Goal: Task Accomplishment & Management: Use online tool/utility

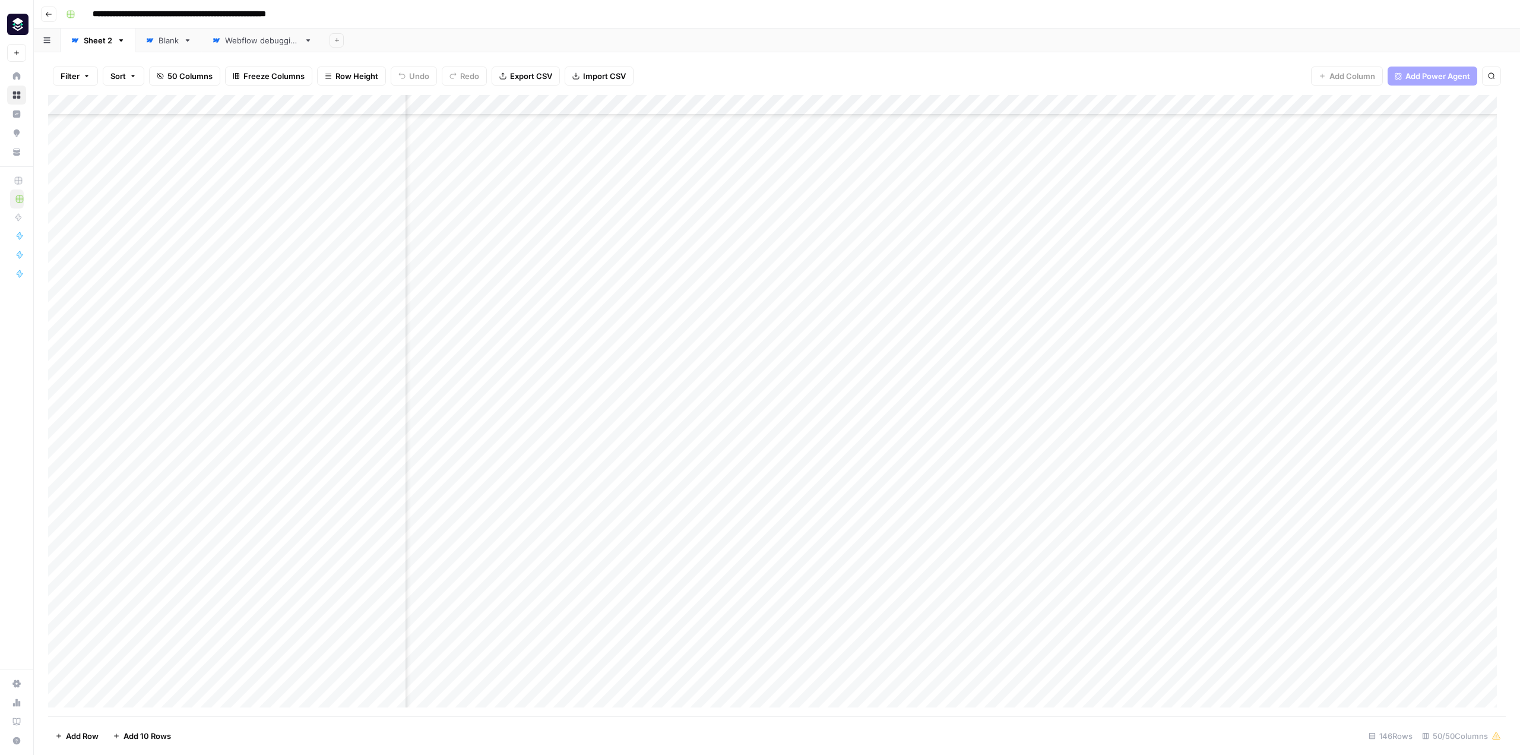
scroll to position [356, 4575]
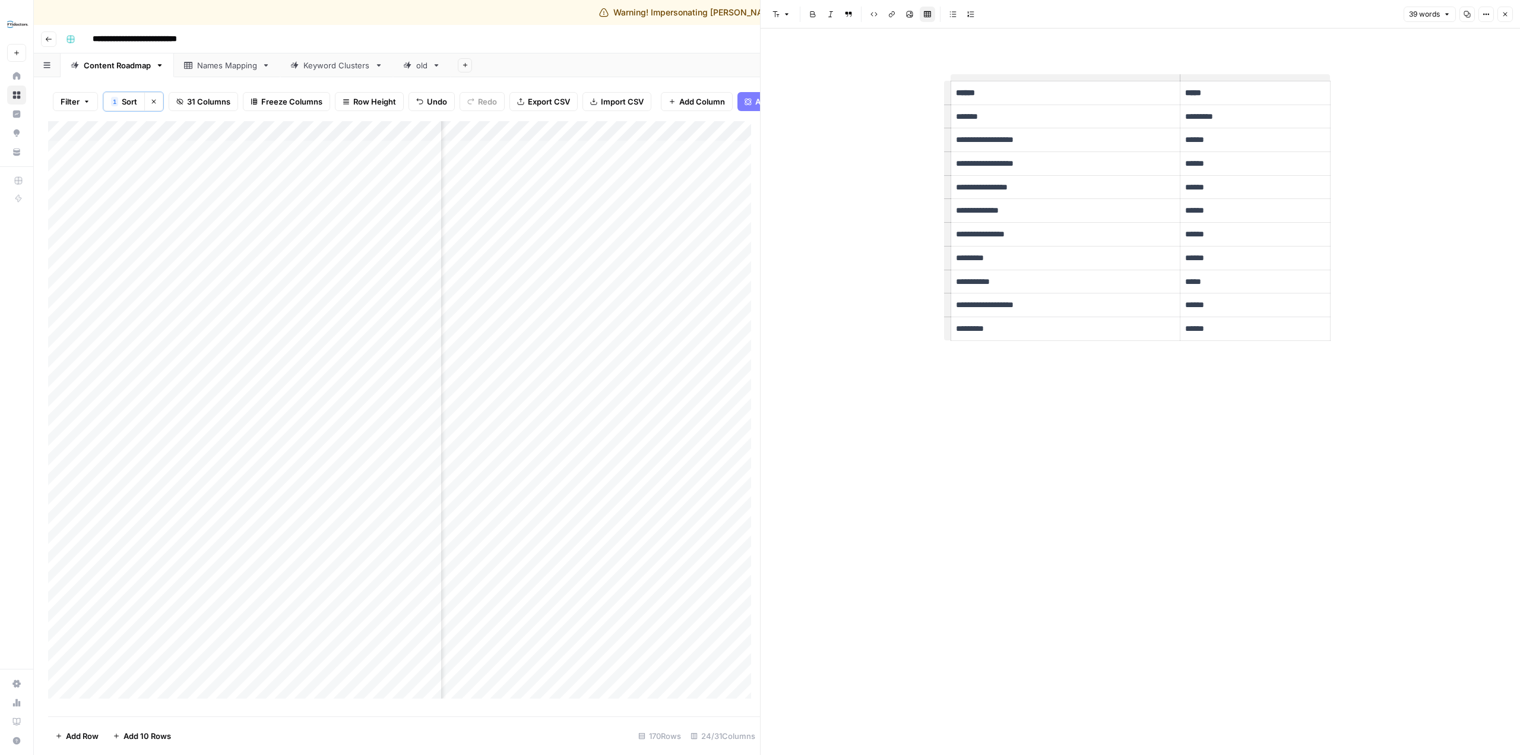
scroll to position [0, 2286]
click at [701, 68] on div "Add Sheet" at bounding box center [985, 65] width 1069 height 24
click at [1507, 9] on button "Close" at bounding box center [1504, 14] width 15 height 15
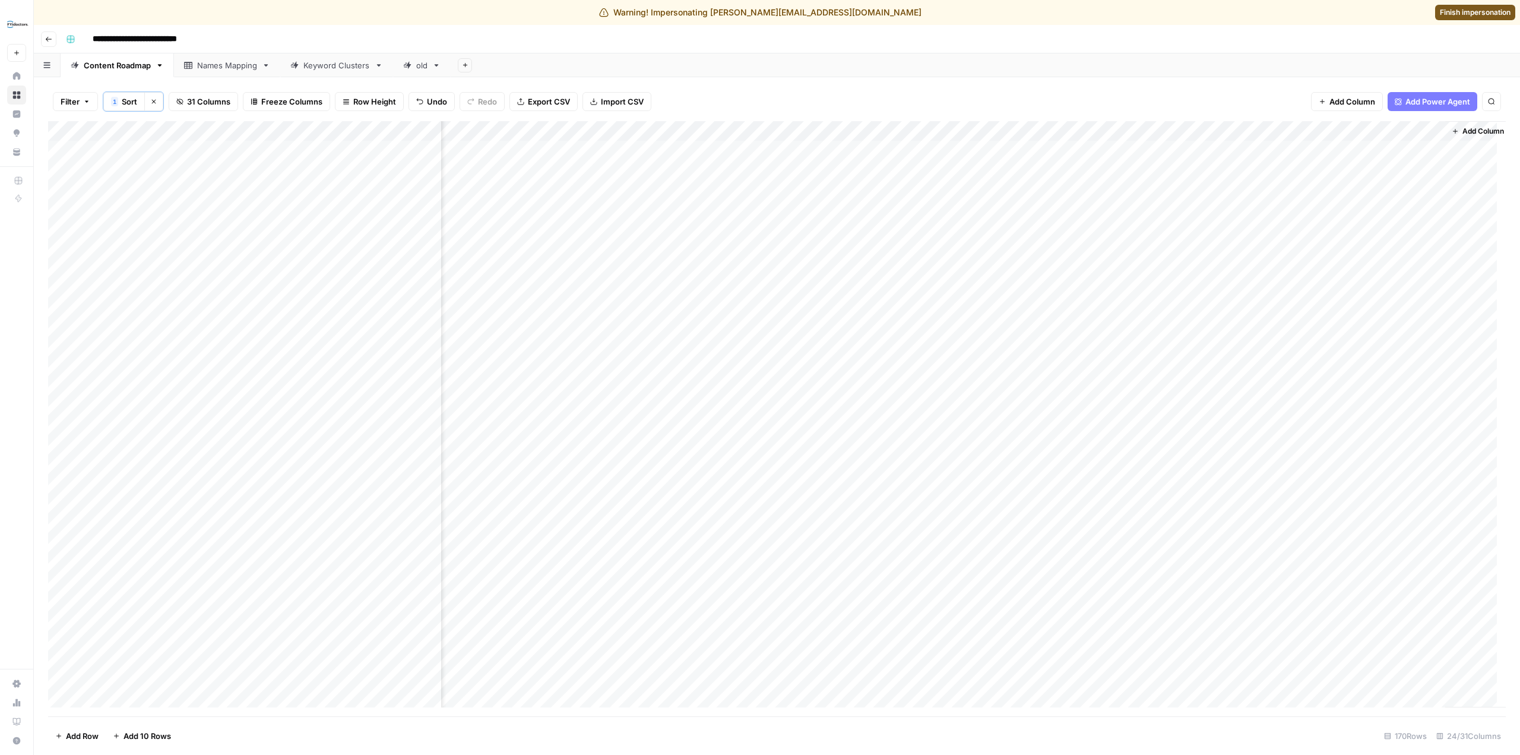
scroll to position [0, 1732]
click at [1191, 130] on div "Add Column" at bounding box center [776, 418] width 1457 height 595
click at [1140, 233] on span "Configure Inputs" at bounding box center [1137, 231] width 104 height 12
click at [1485, 10] on span "Finish impersonation" at bounding box center [1475, 12] width 71 height 11
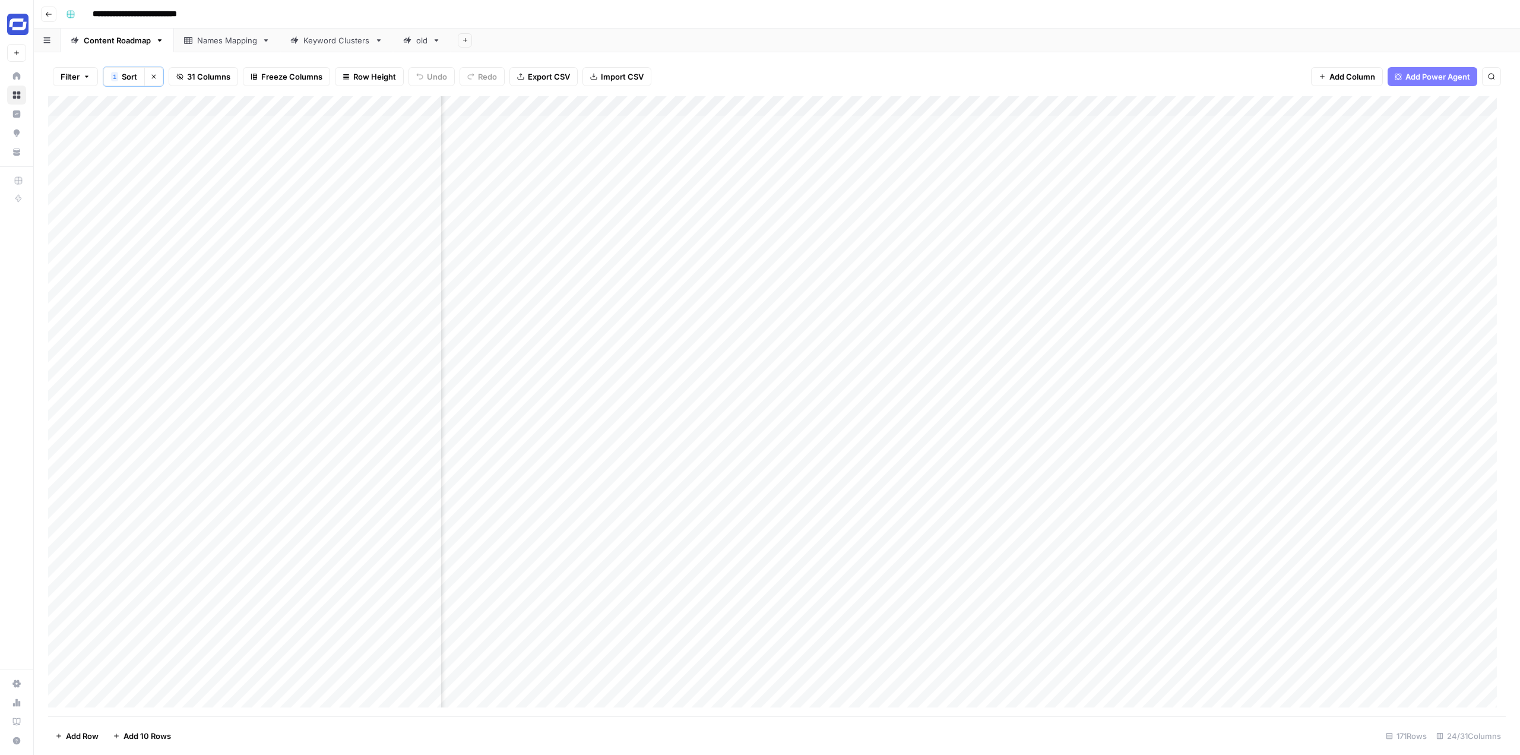
scroll to position [0, 1732]
click at [1191, 106] on div "Add Column" at bounding box center [776, 406] width 1457 height 620
click at [1101, 205] on span "Configure Inputs" at bounding box center [1137, 206] width 104 height 12
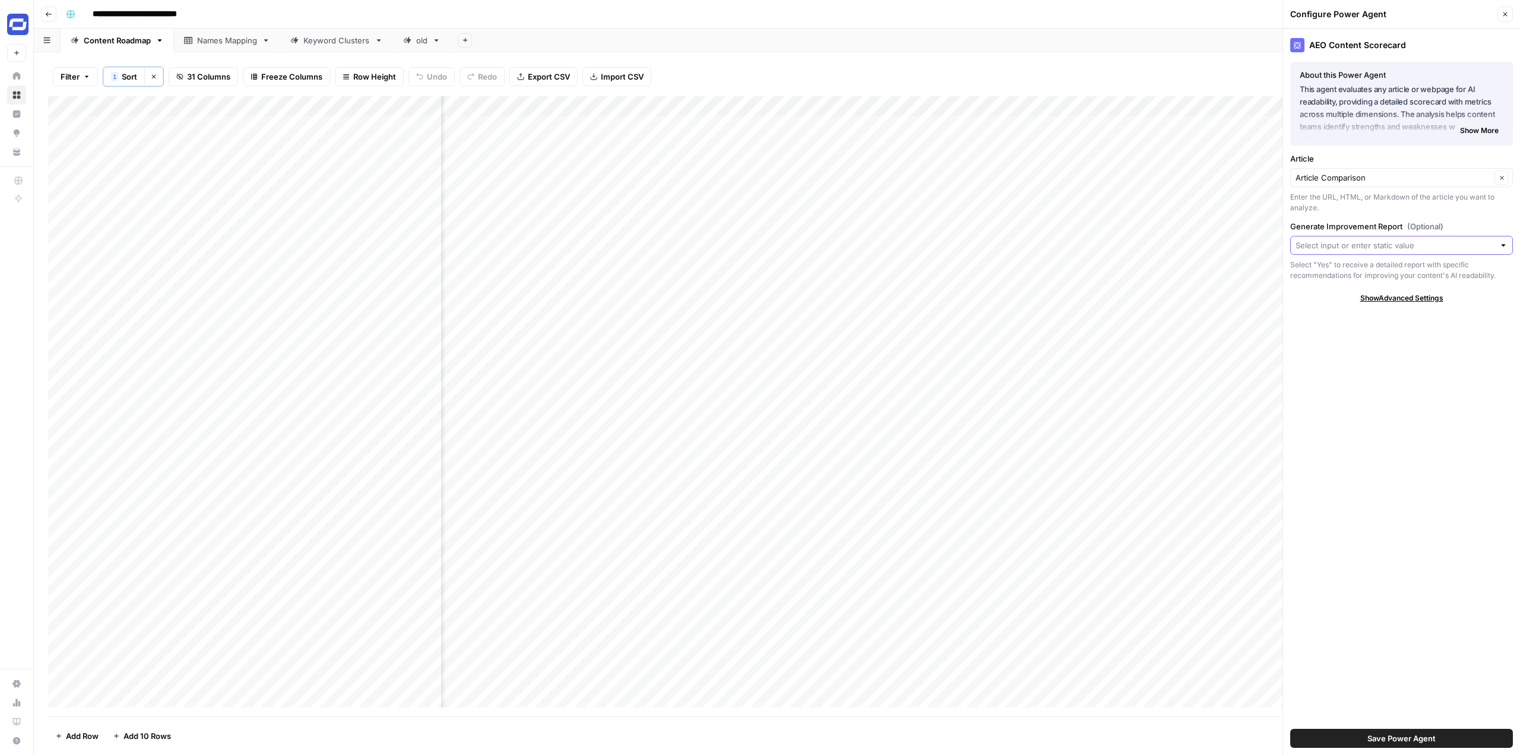
click at [1420, 245] on input "Generate Improvement Report (Optional)" at bounding box center [1394, 245] width 199 height 12
click at [1463, 217] on div "AEO Content Scorecard About this Power Agent This agent evaluates any article o…" at bounding box center [1401, 391] width 237 height 726
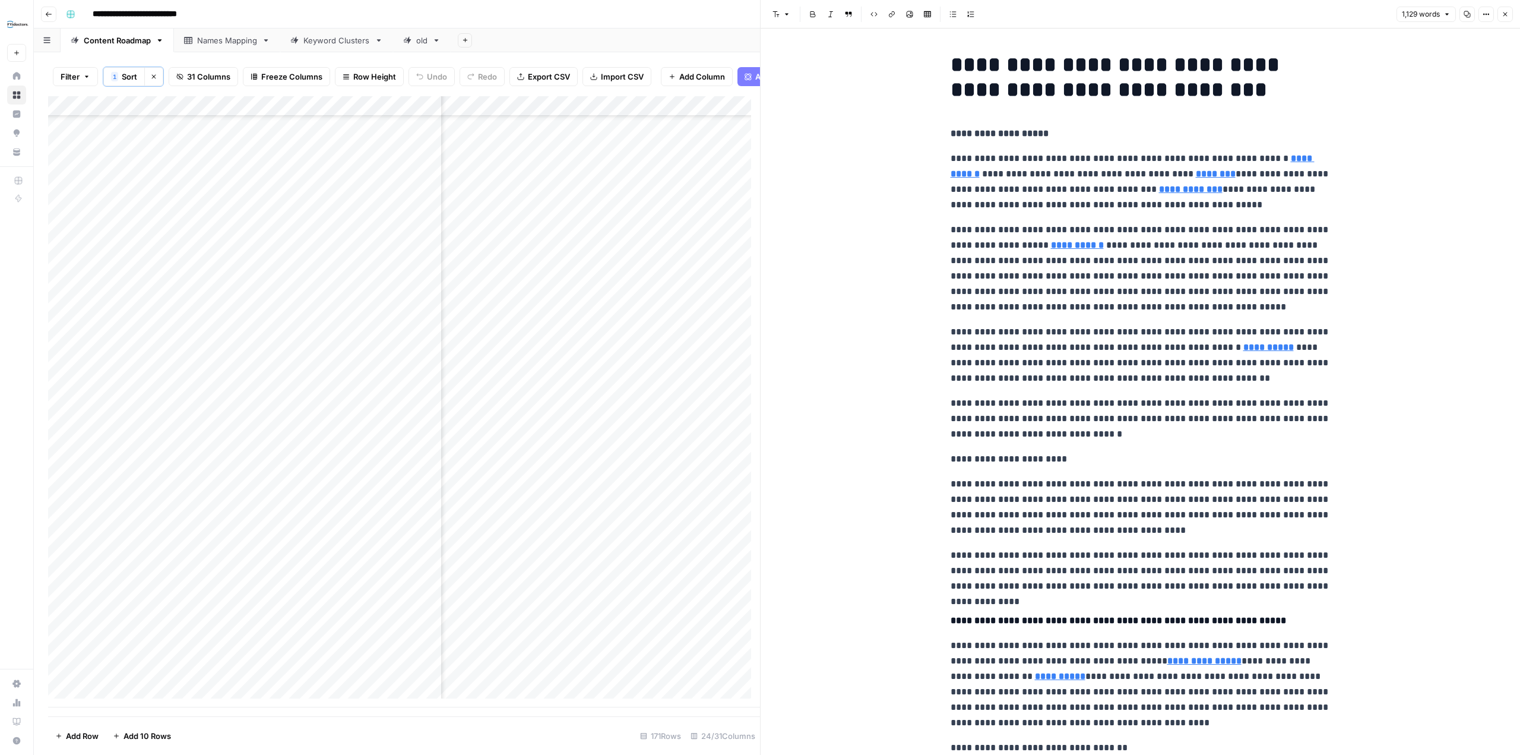
scroll to position [2880, 2314]
click at [676, 665] on div "Add Column" at bounding box center [404, 401] width 712 height 611
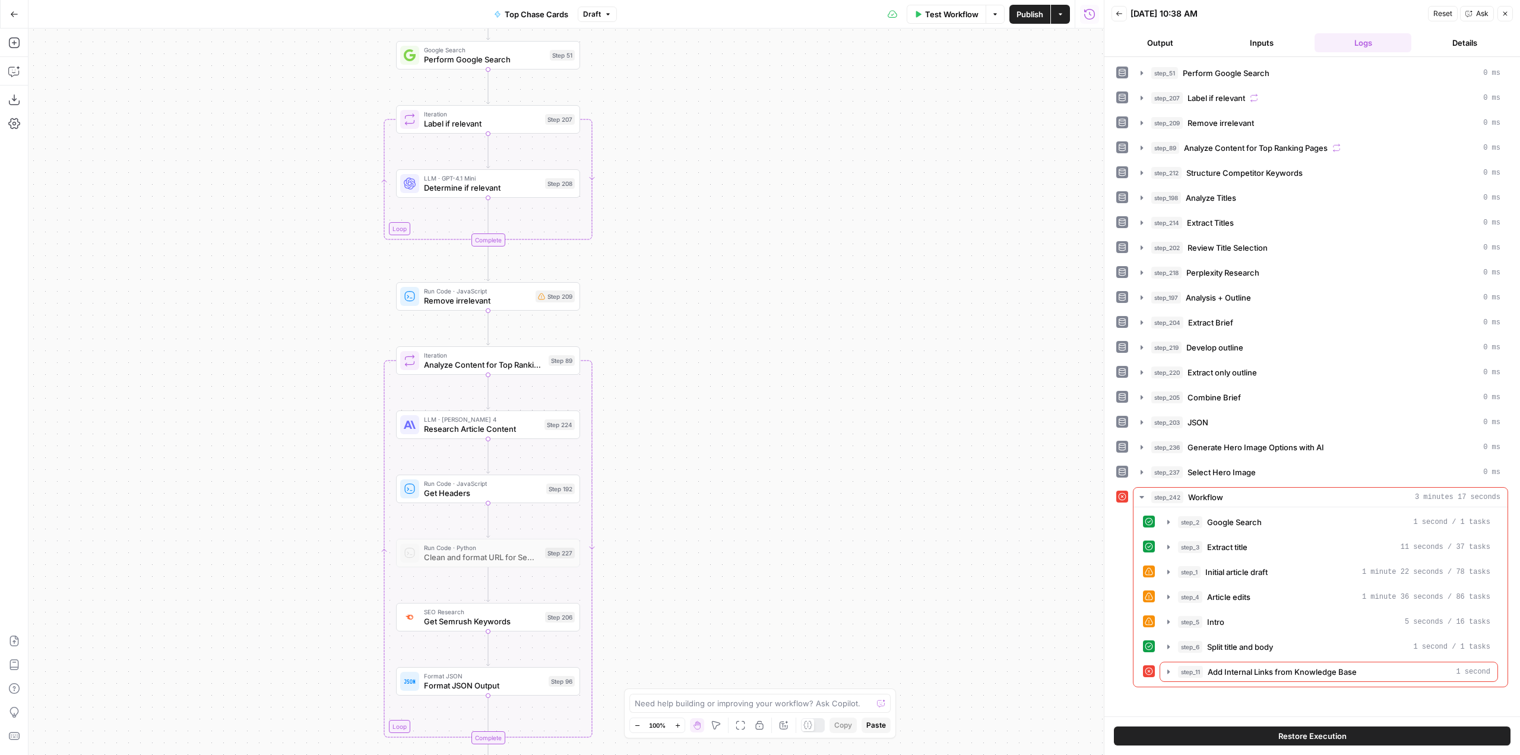
drag, startPoint x: 729, startPoint y: 258, endPoint x: 794, endPoint y: 205, distance: 84.4
click at [794, 205] on div "Workflow Set Inputs Inputs Google Search Perform Google Search Step 51 Loop Ite…" at bounding box center [565, 391] width 1075 height 726
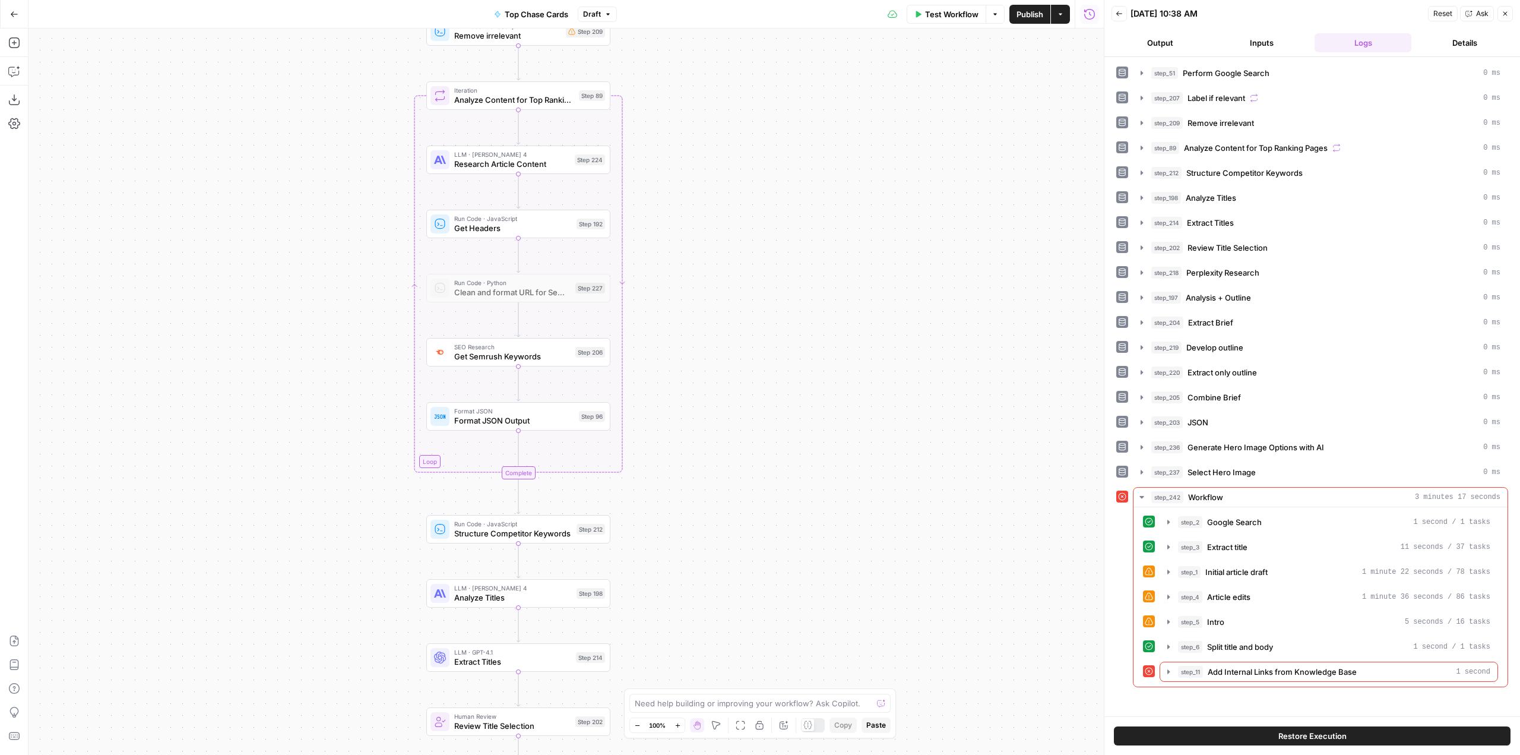
drag, startPoint x: 816, startPoint y: 529, endPoint x: 847, endPoint y: 263, distance: 267.7
click at [847, 263] on div "Workflow Set Inputs Inputs Google Search Perform Google Search Step 51 Loop Ite…" at bounding box center [565, 391] width 1075 height 726
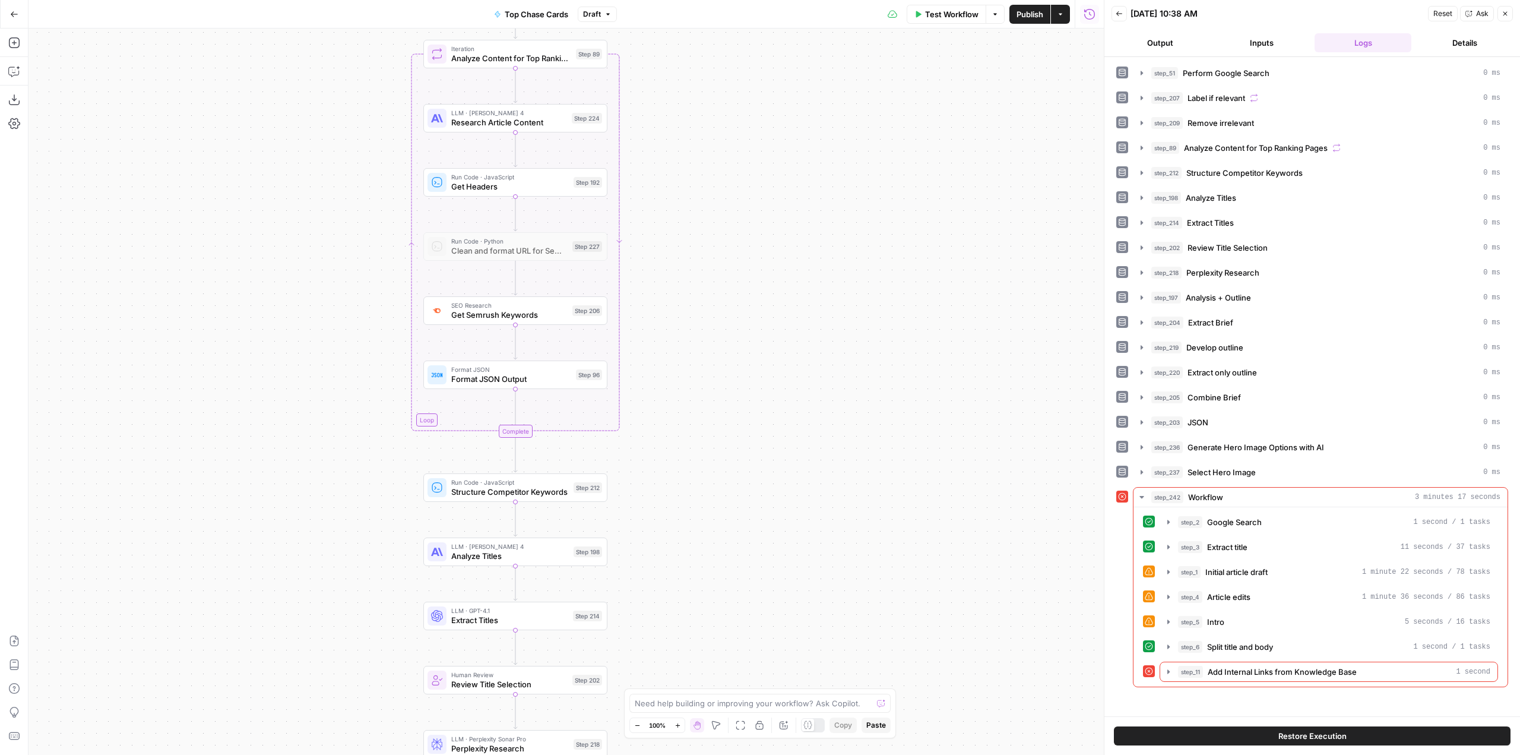
drag, startPoint x: 867, startPoint y: 527, endPoint x: 834, endPoint y: 245, distance: 284.5
click at [834, 245] on div "Workflow Set Inputs Inputs Google Search Perform Google Search Step 51 Loop Ite…" at bounding box center [565, 391] width 1075 height 726
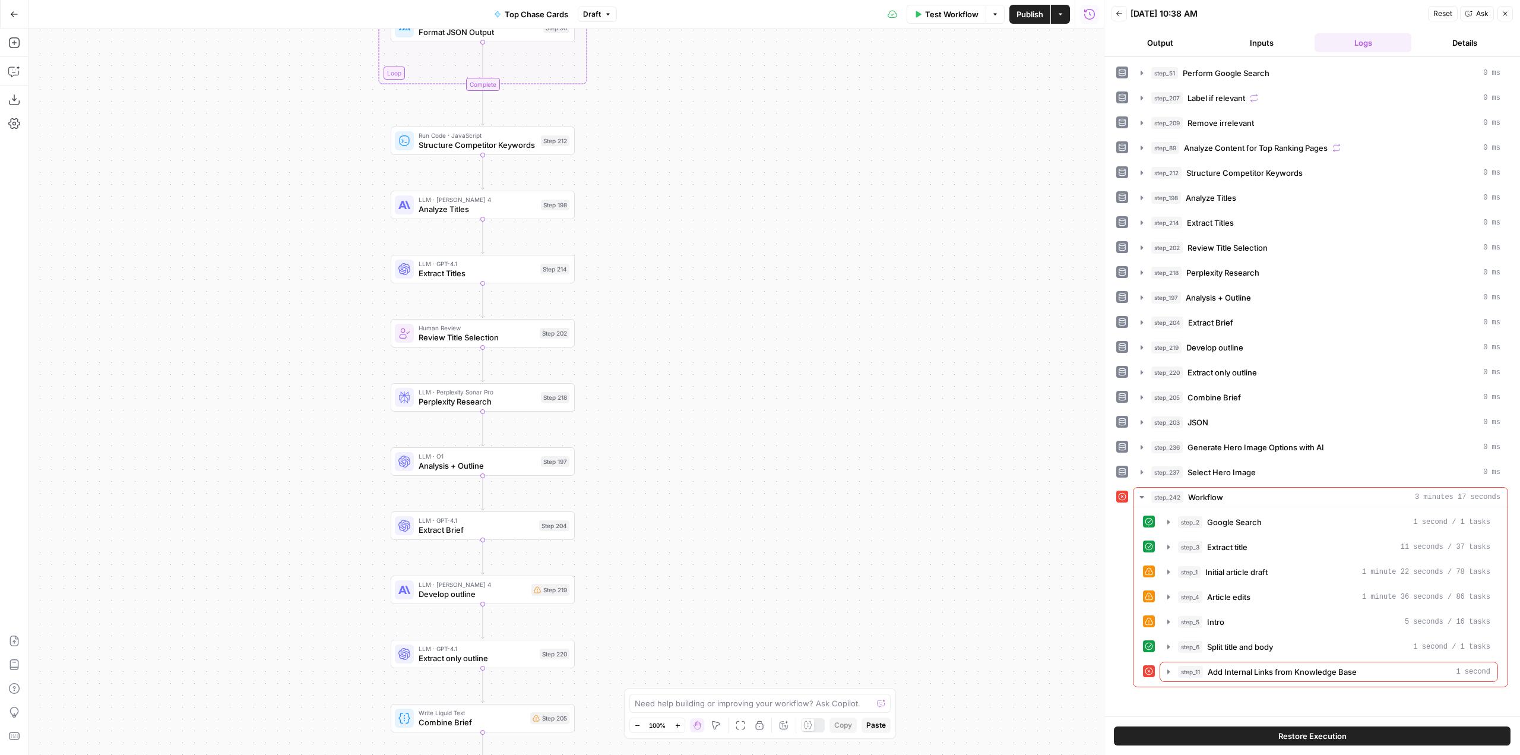
drag, startPoint x: 864, startPoint y: 478, endPoint x: 861, endPoint y: 377, distance: 101.0
click at [861, 377] on div "Workflow Set Inputs Inputs Google Search Perform Google Search Step 51 Loop Ite…" at bounding box center [565, 391] width 1075 height 726
click at [1170, 672] on icon "button" at bounding box center [1168, 671] width 9 height 9
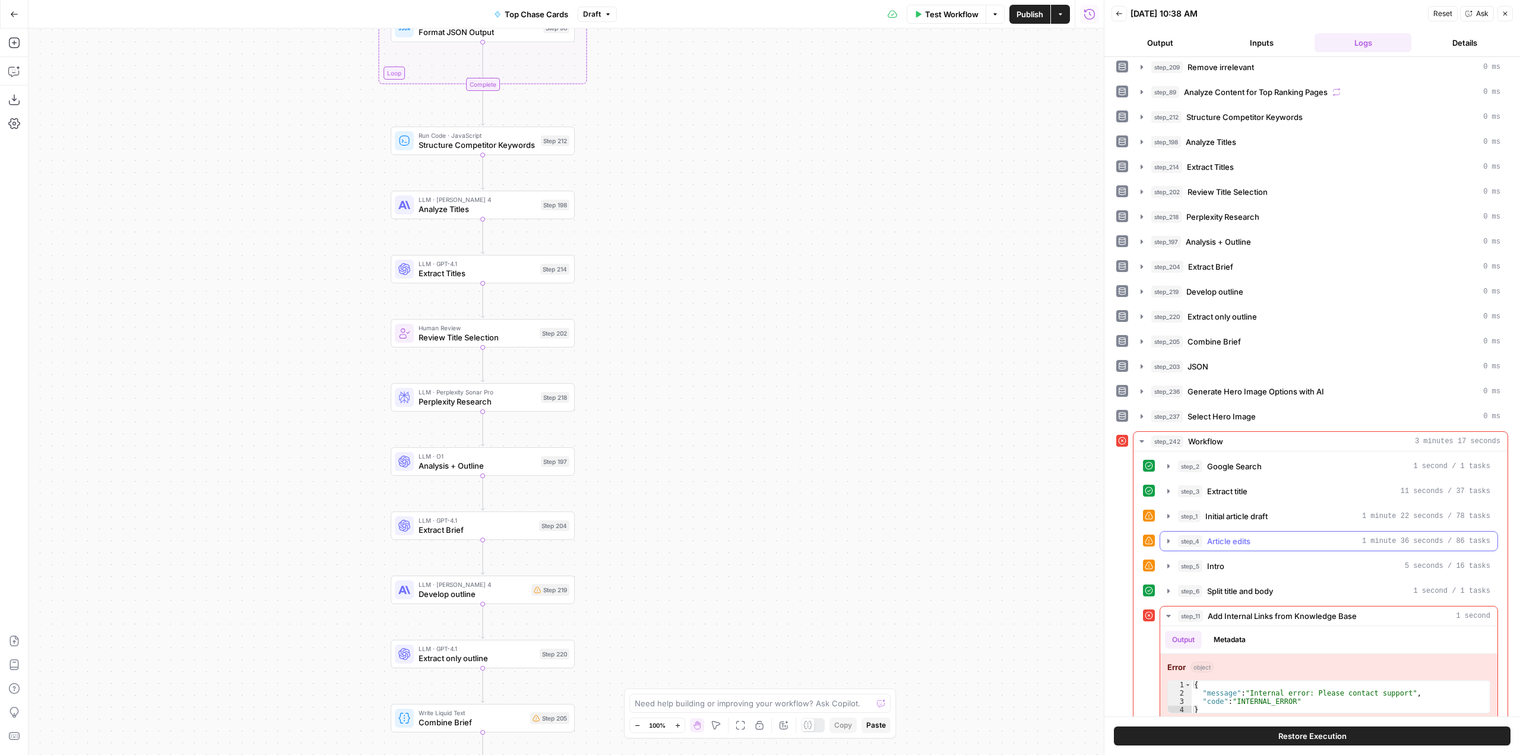
scroll to position [72, 0]
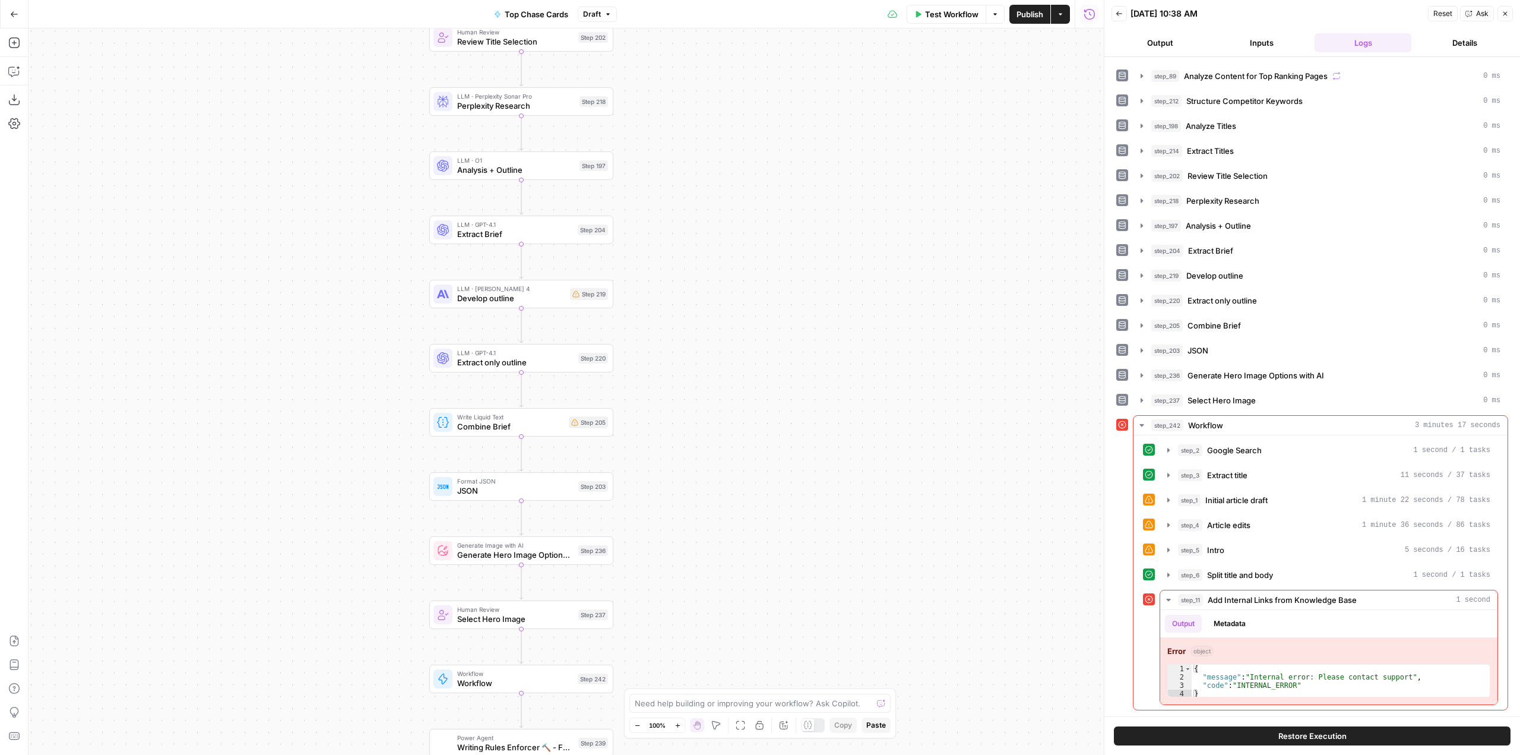
drag, startPoint x: 927, startPoint y: 488, endPoint x: 946, endPoint y: 230, distance: 258.9
click at [974, 150] on div "Workflow Set Inputs Inputs Google Search Perform Google Search Step 51 Loop Ite…" at bounding box center [565, 391] width 1075 height 726
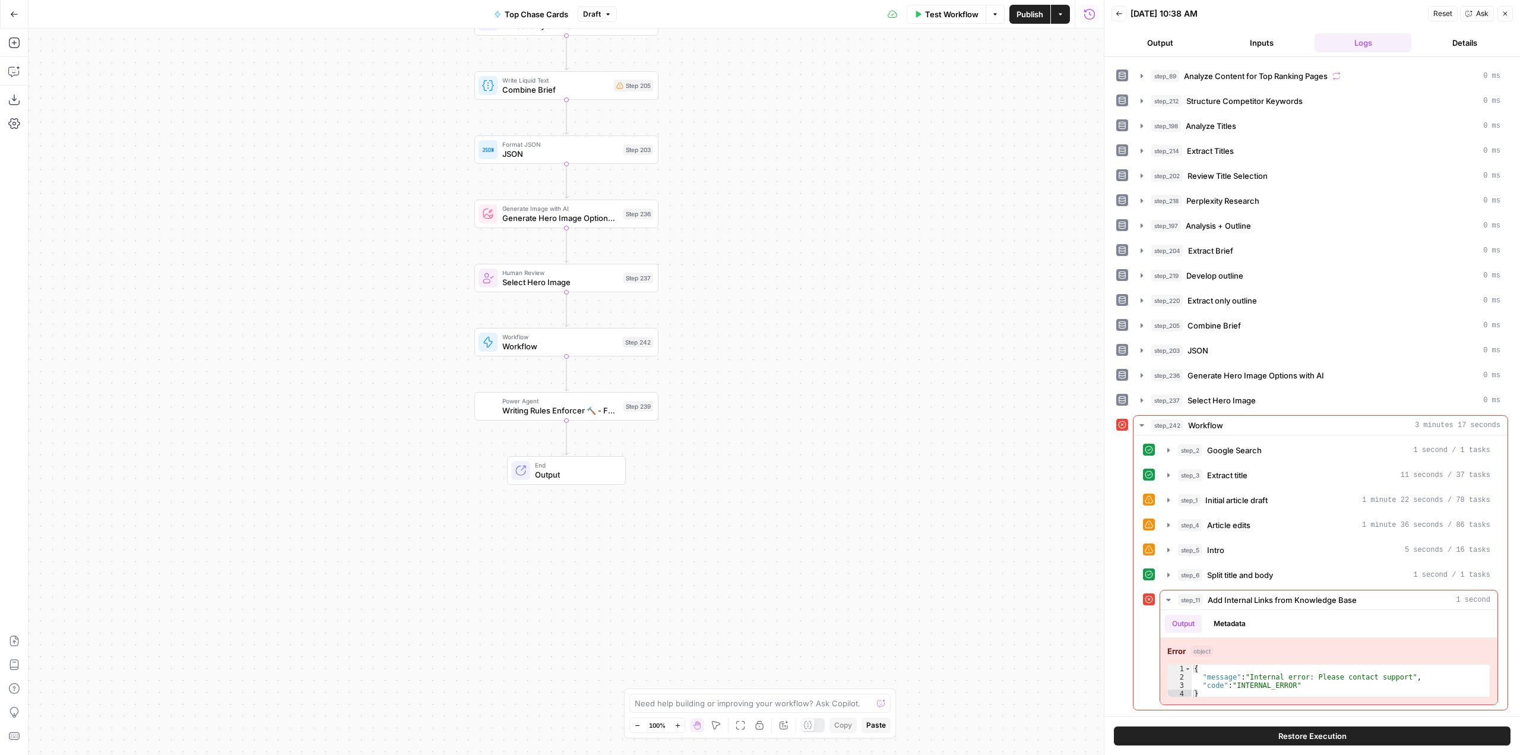
drag, startPoint x: 844, startPoint y: 585, endPoint x: 882, endPoint y: 290, distance: 296.8
click at [882, 290] on div "Workflow Set Inputs Inputs Google Search Perform Google Search Step 51 Loop Ite…" at bounding box center [565, 391] width 1075 height 726
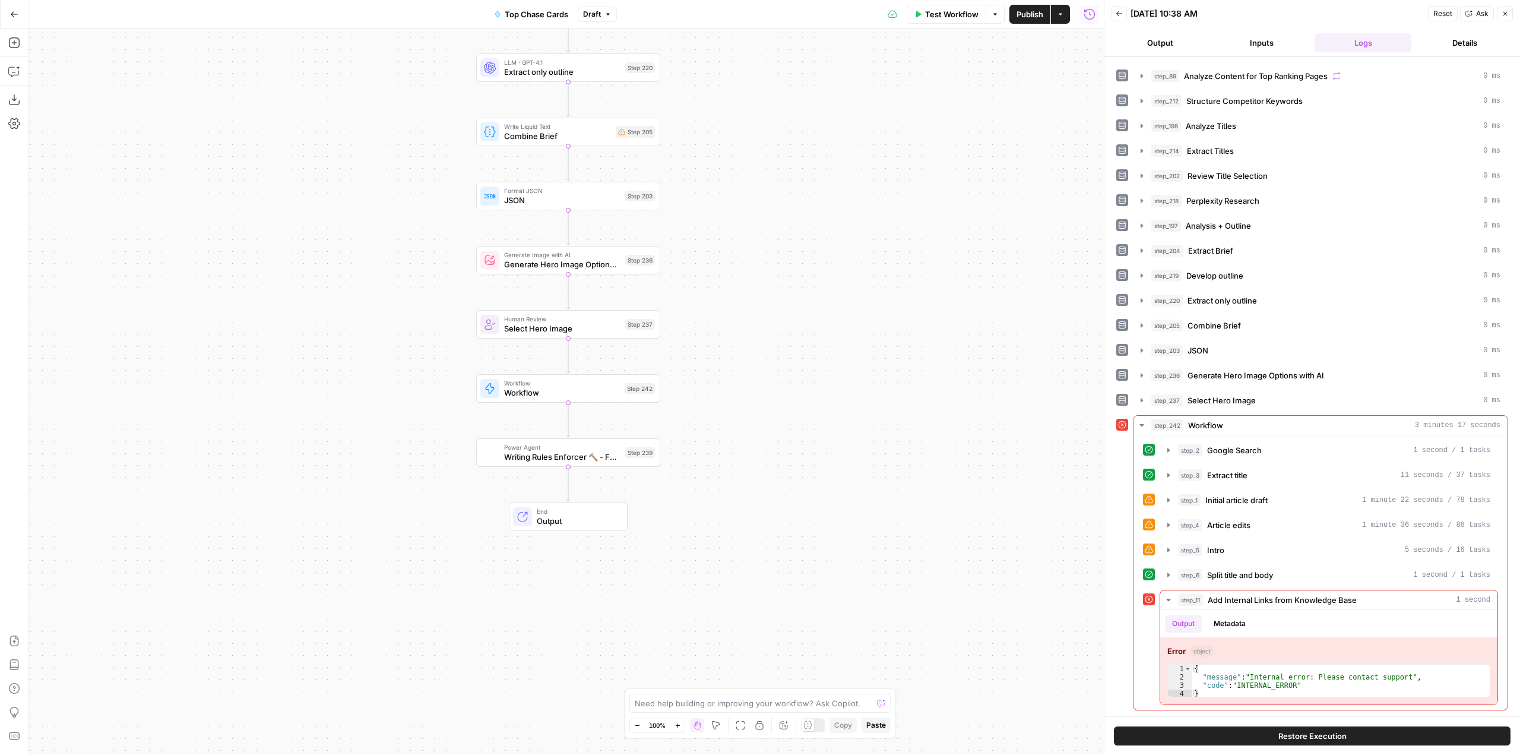
drag, startPoint x: 860, startPoint y: 458, endPoint x: 862, endPoint y: 504, distance: 46.3
click at [862, 504] on div "Workflow Set Inputs Inputs Google Search Perform Google Search Step 51 Loop Ite…" at bounding box center [565, 391] width 1075 height 726
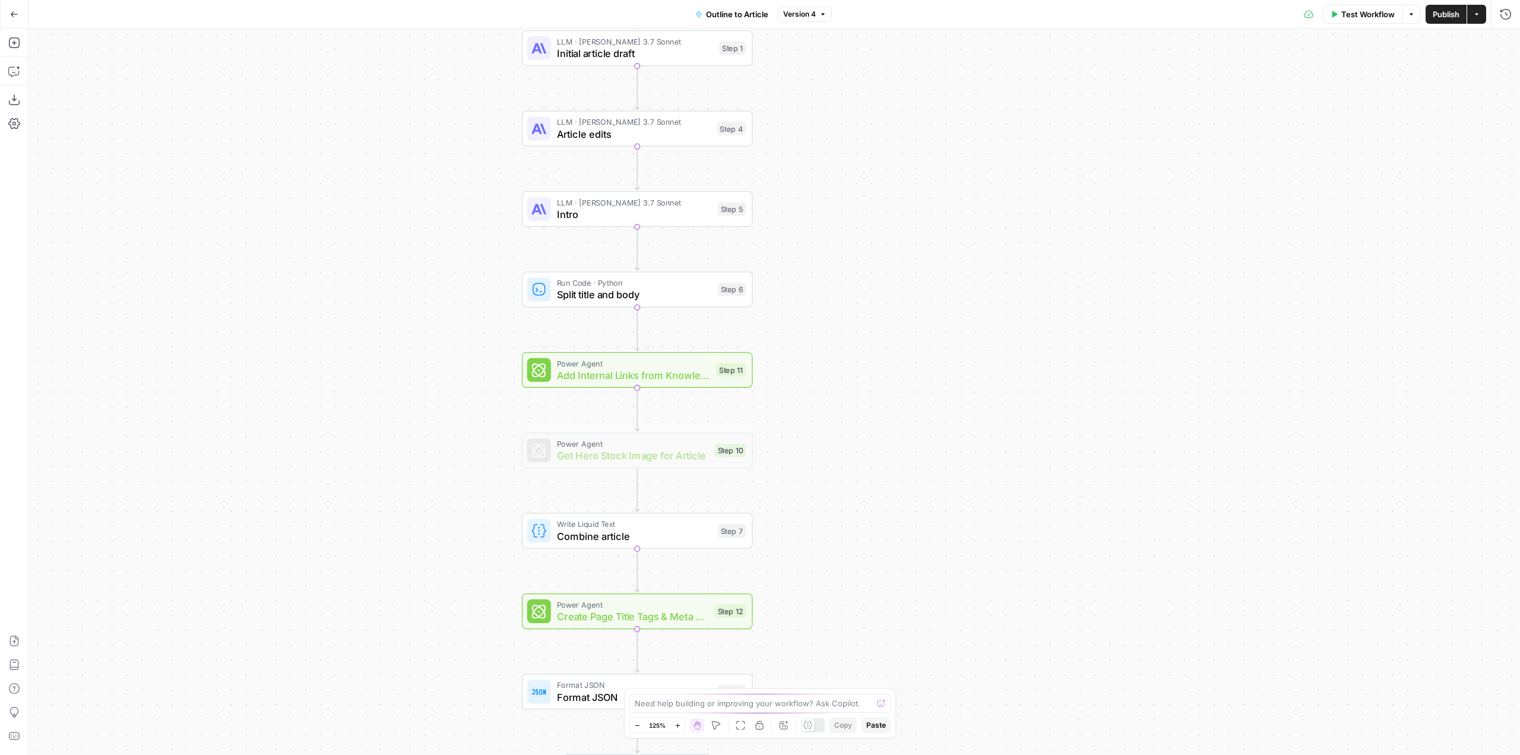
drag, startPoint x: 921, startPoint y: 313, endPoint x: 865, endPoint y: 532, distance: 226.1
click at [865, 532] on div "Workflow Set Inputs Inputs Google Search Google Search Step 2 LLM · GPT-4o Extr…" at bounding box center [773, 391] width 1491 height 726
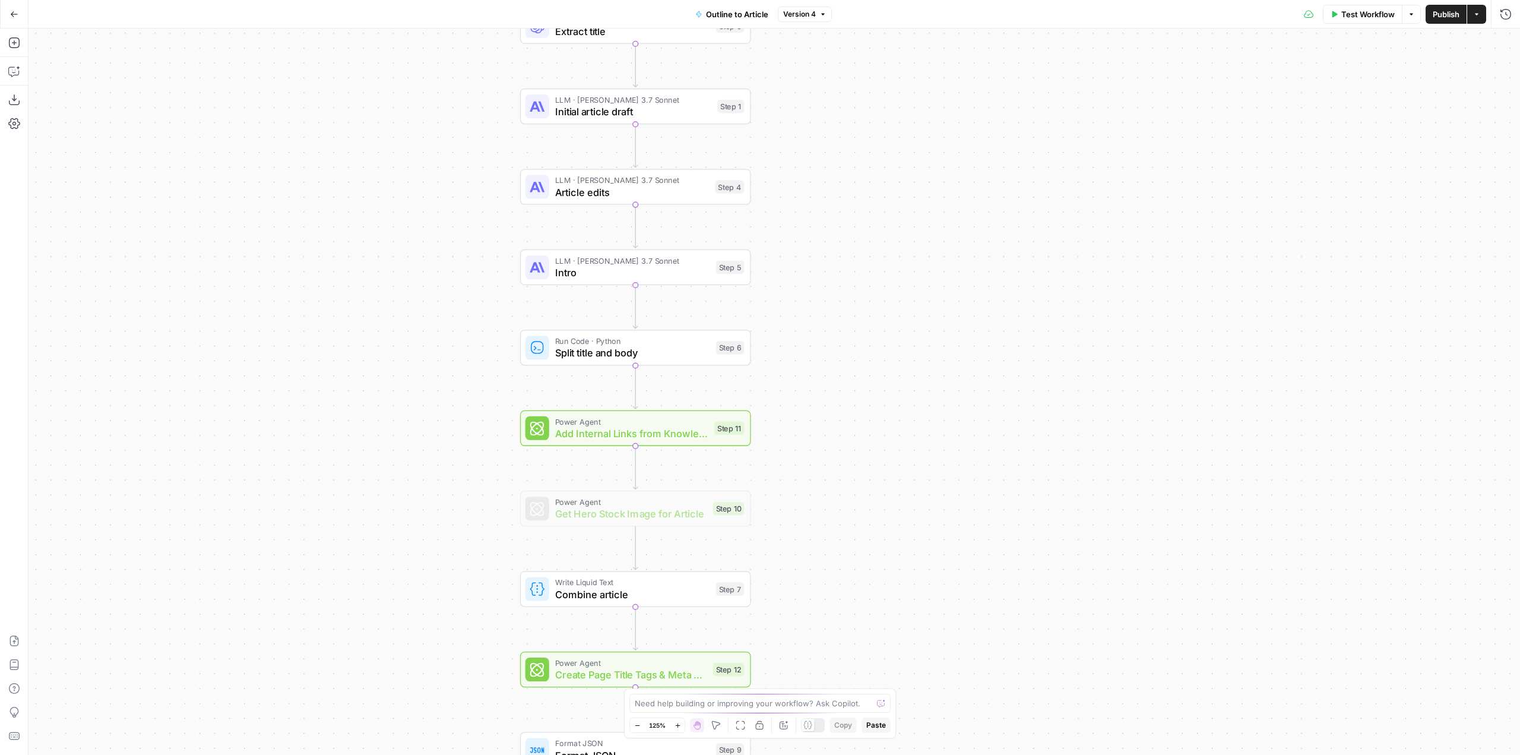
drag, startPoint x: 871, startPoint y: 222, endPoint x: 873, endPoint y: 331, distance: 109.2
click at [873, 331] on div "Workflow Set Inputs Inputs Google Search Google Search Step 2 LLM · GPT-4o Extr…" at bounding box center [773, 391] width 1491 height 726
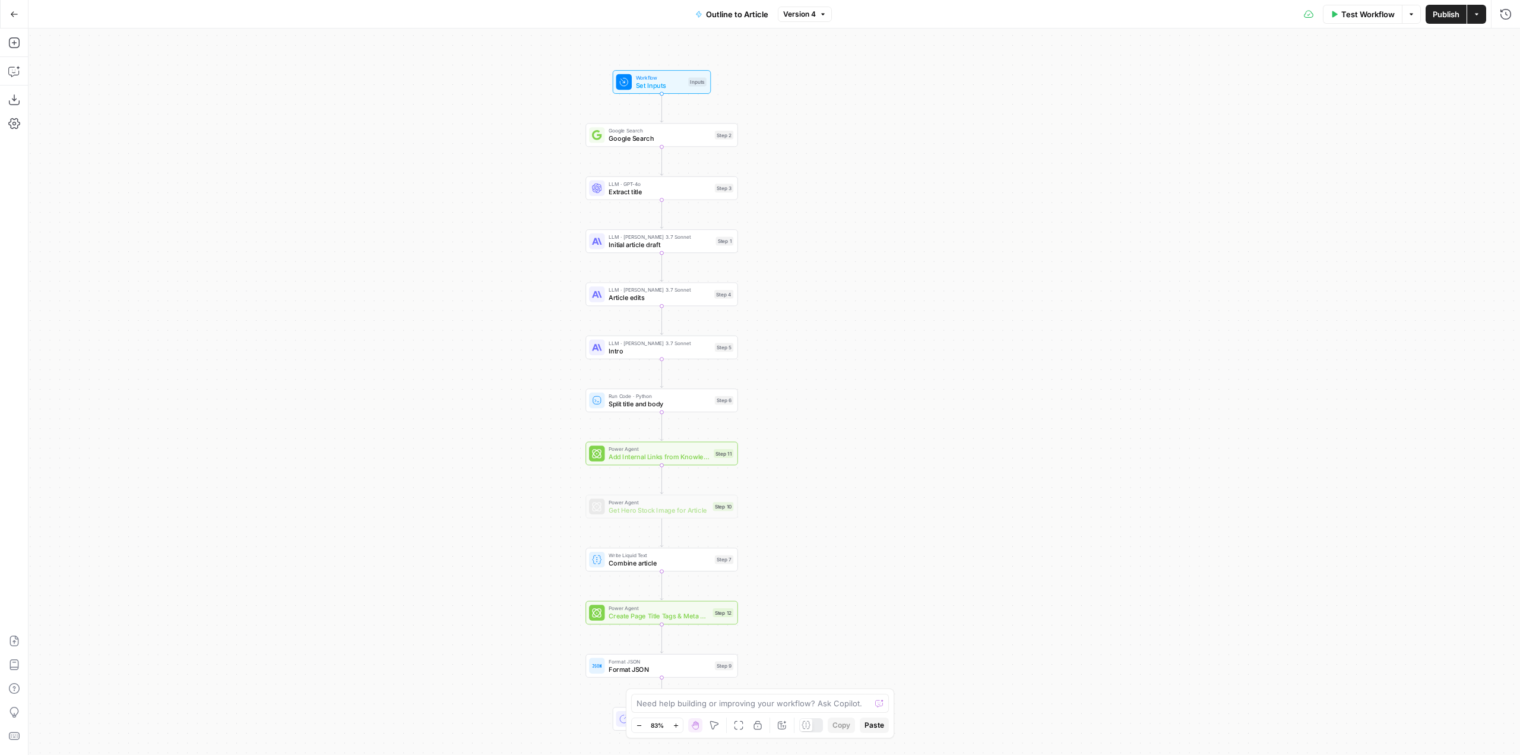
drag, startPoint x: 837, startPoint y: 198, endPoint x: 783, endPoint y: 161, distance: 65.0
click at [783, 161] on div "Workflow Set Inputs Inputs Google Search Google Search Step 2 LLM · GPT-4o Extr…" at bounding box center [773, 391] width 1491 height 726
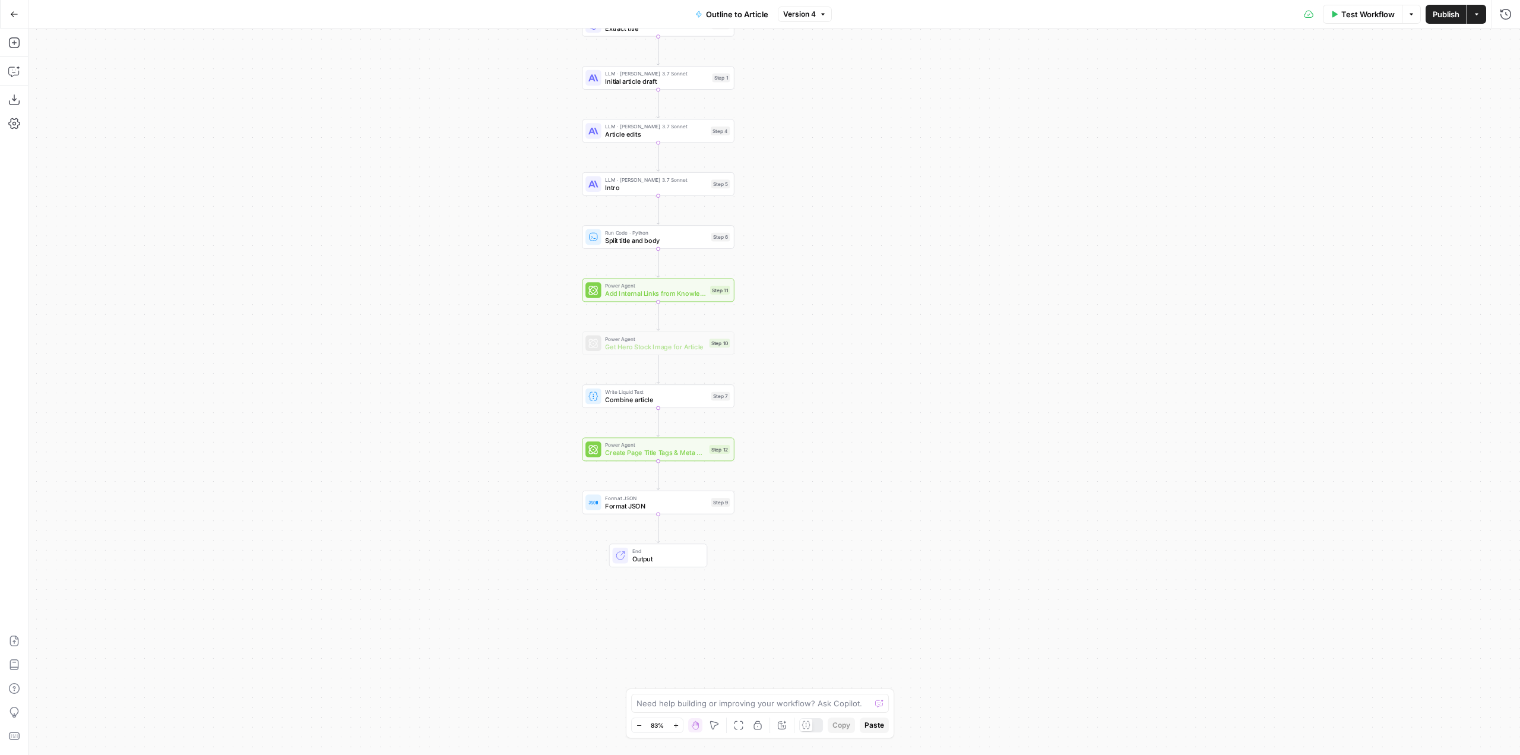
drag, startPoint x: 788, startPoint y: 319, endPoint x: 797, endPoint y: 268, distance: 51.1
click at [797, 268] on div "Workflow Set Inputs Inputs Google Search Google Search Step 2 LLM · GPT-4o Extr…" at bounding box center [773, 391] width 1491 height 726
click at [635, 289] on span "Add Internal Links from Knowledge Base" at bounding box center [655, 294] width 101 height 10
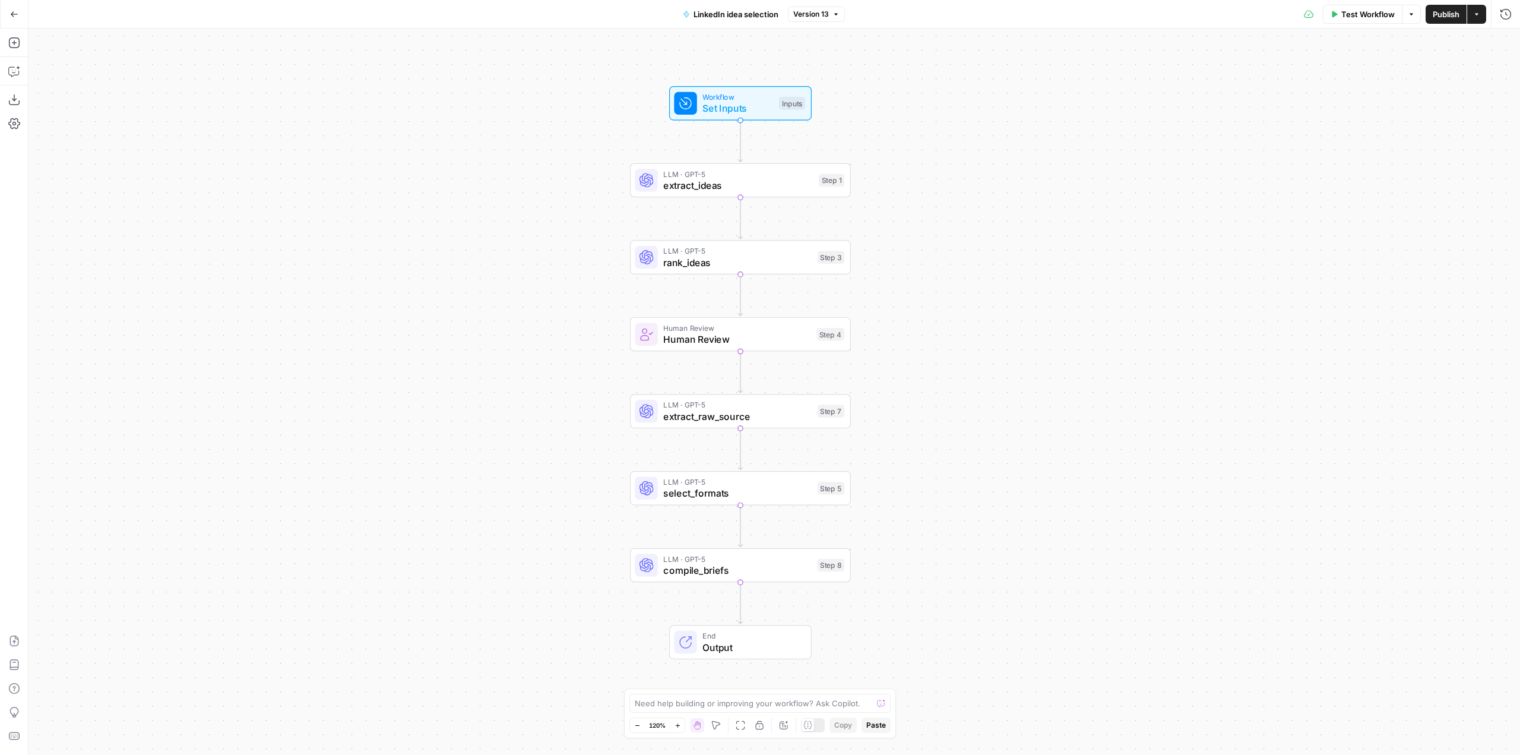
drag, startPoint x: 1017, startPoint y: 312, endPoint x: 983, endPoint y: 382, distance: 77.8
click at [983, 382] on div "Workflow Set Inputs Inputs LLM · GPT-5 extract_ideas Step 1 LLM · GPT-5 rank_id…" at bounding box center [773, 391] width 1491 height 726
click at [14, 68] on icon "button" at bounding box center [14, 71] width 12 height 12
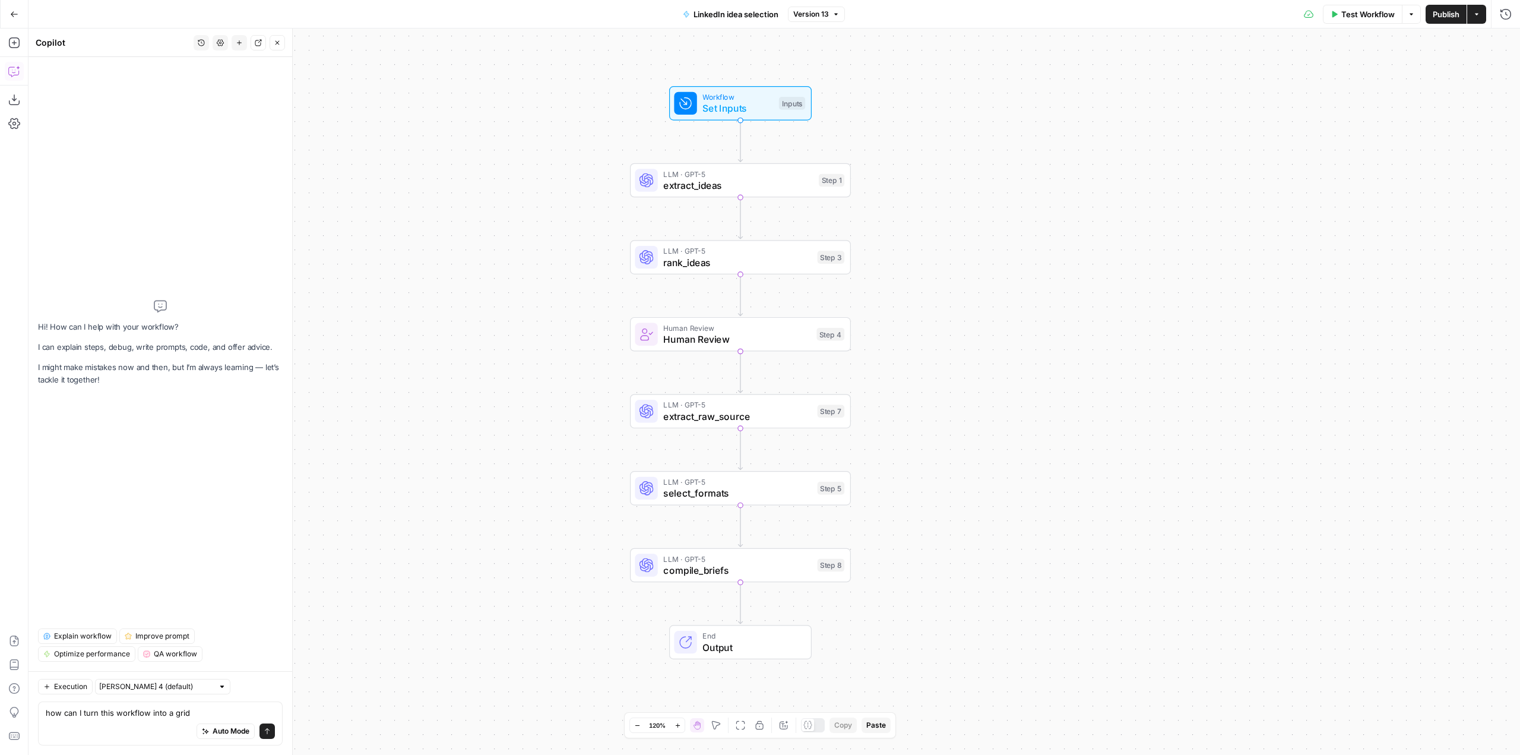
type textarea "how can I turn this workflow into a grid?"
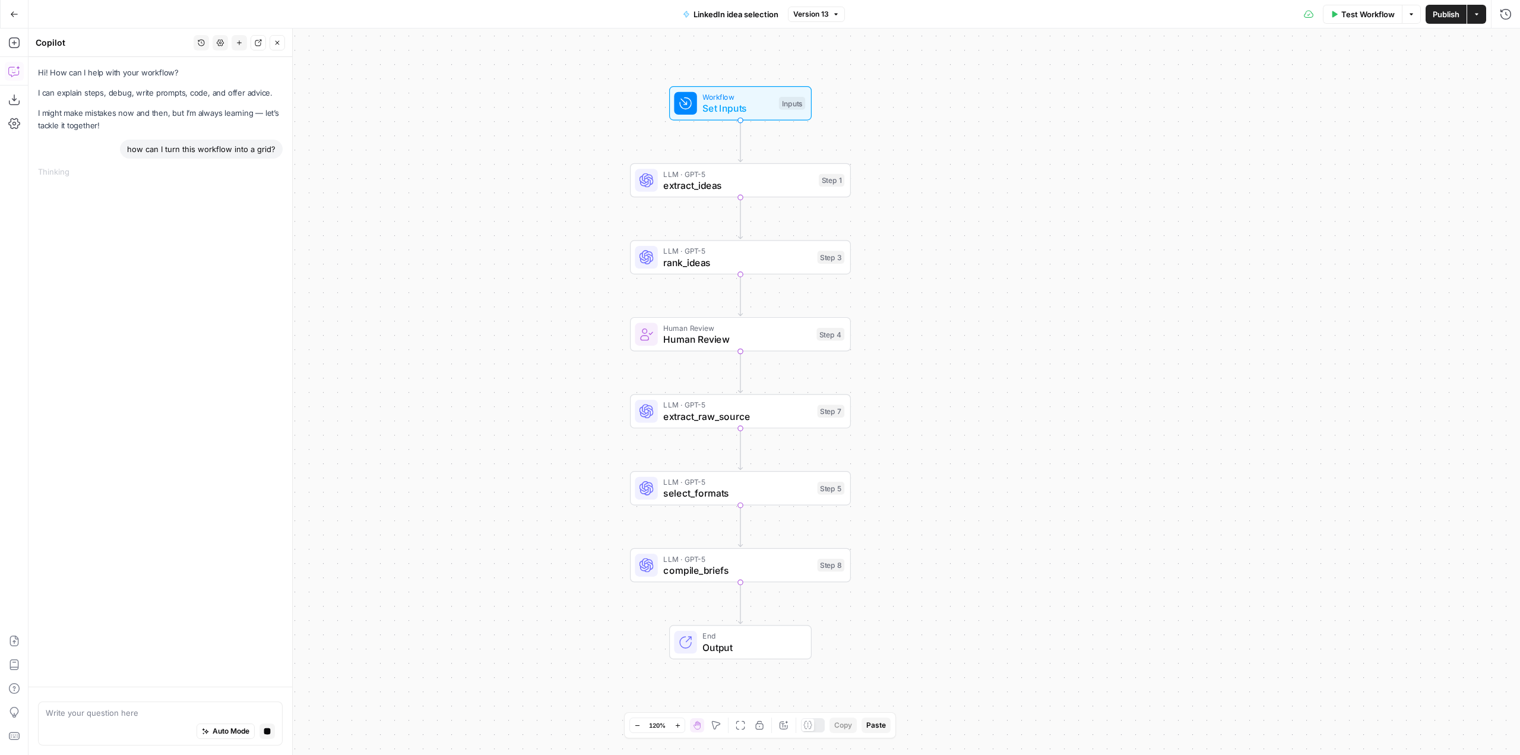
click at [1478, 14] on icon "button" at bounding box center [1476, 14] width 7 height 7
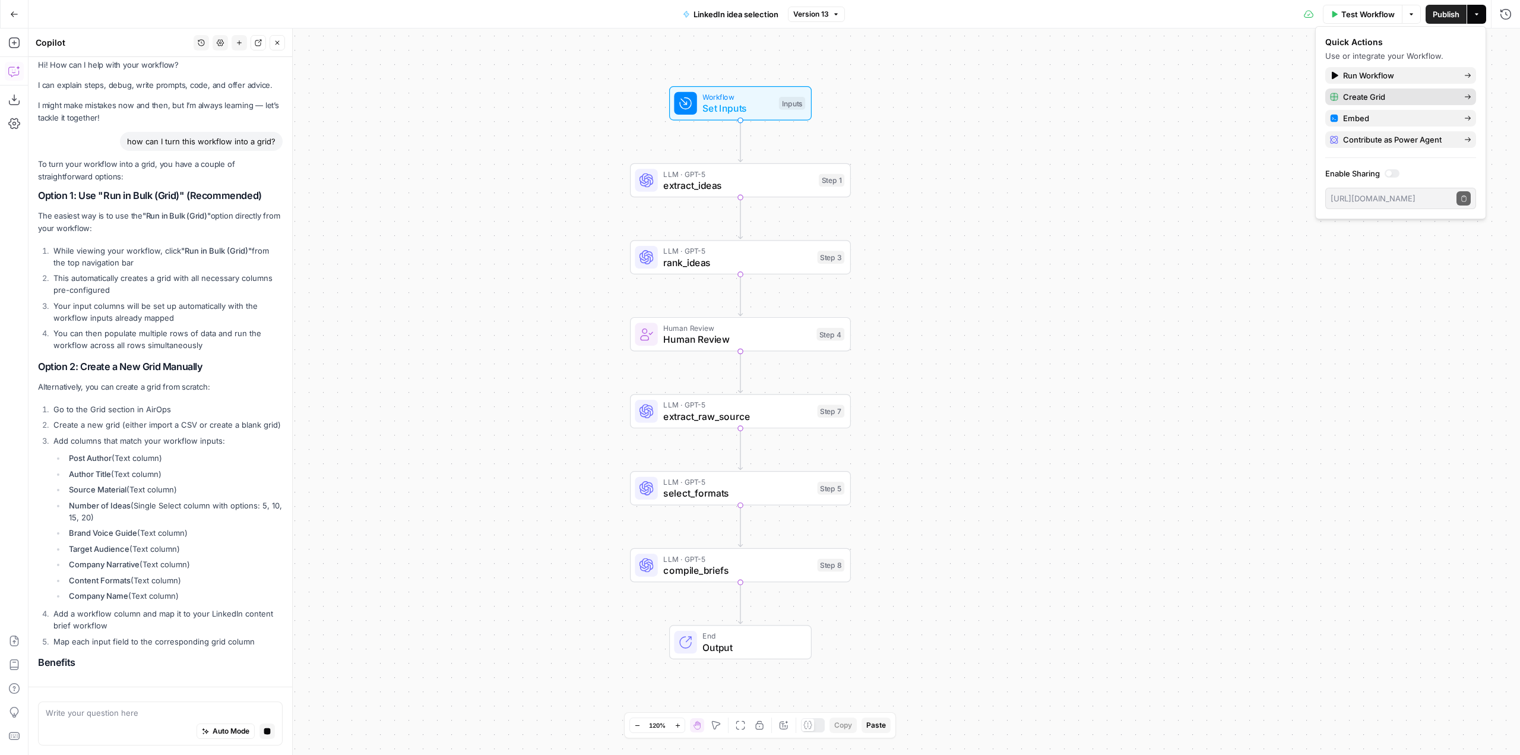
scroll to position [32, 0]
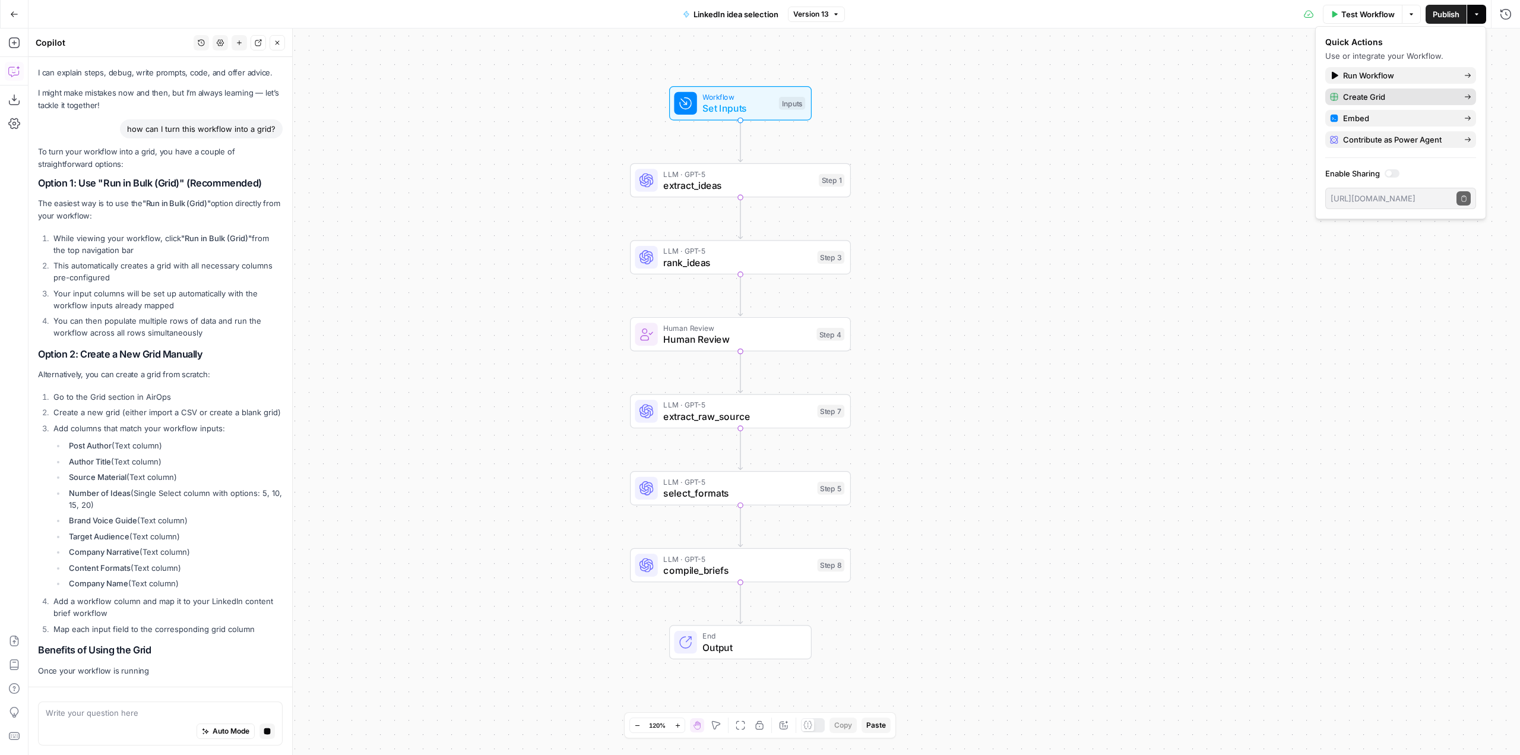
click at [1422, 99] on span "Create Grid" at bounding box center [1399, 97] width 112 height 12
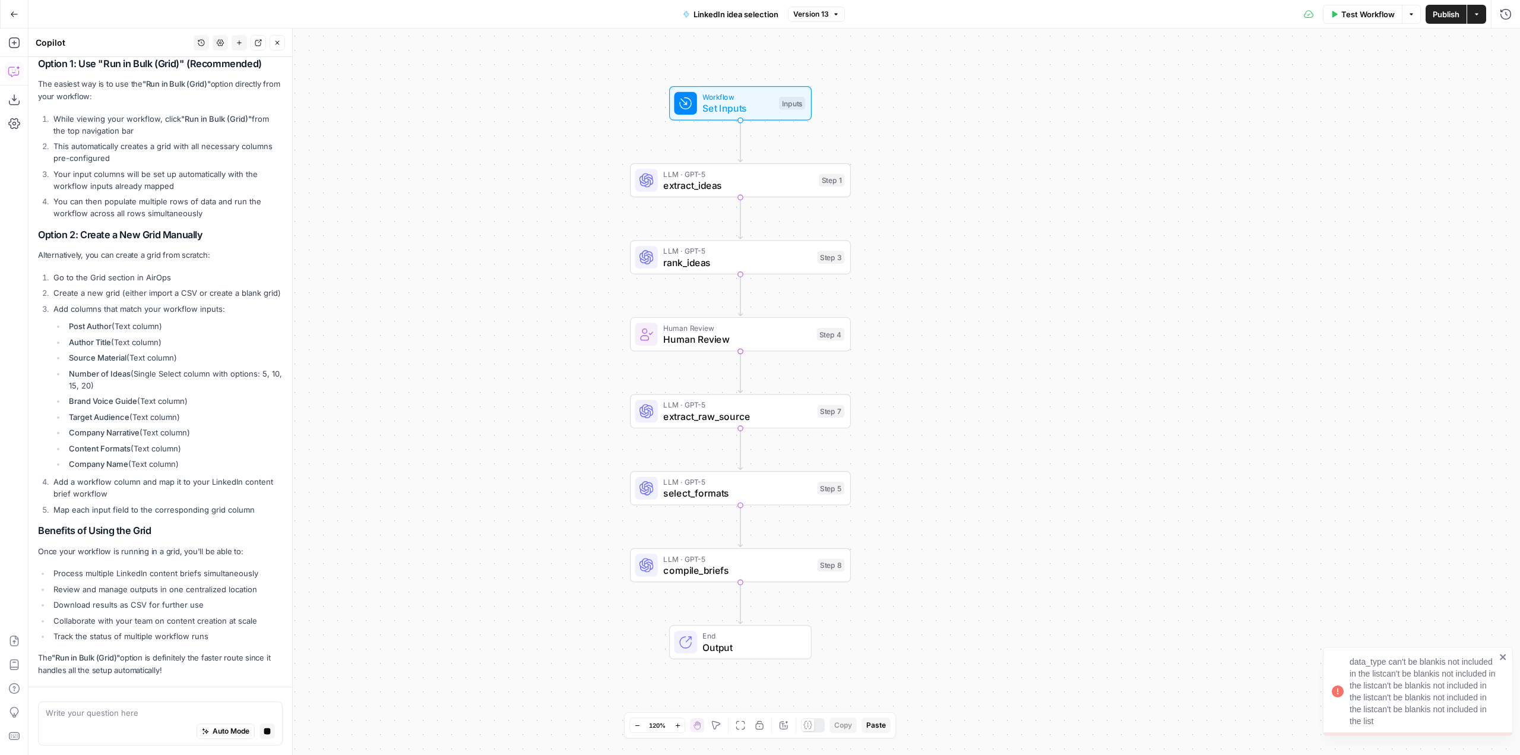
scroll to position [186, 0]
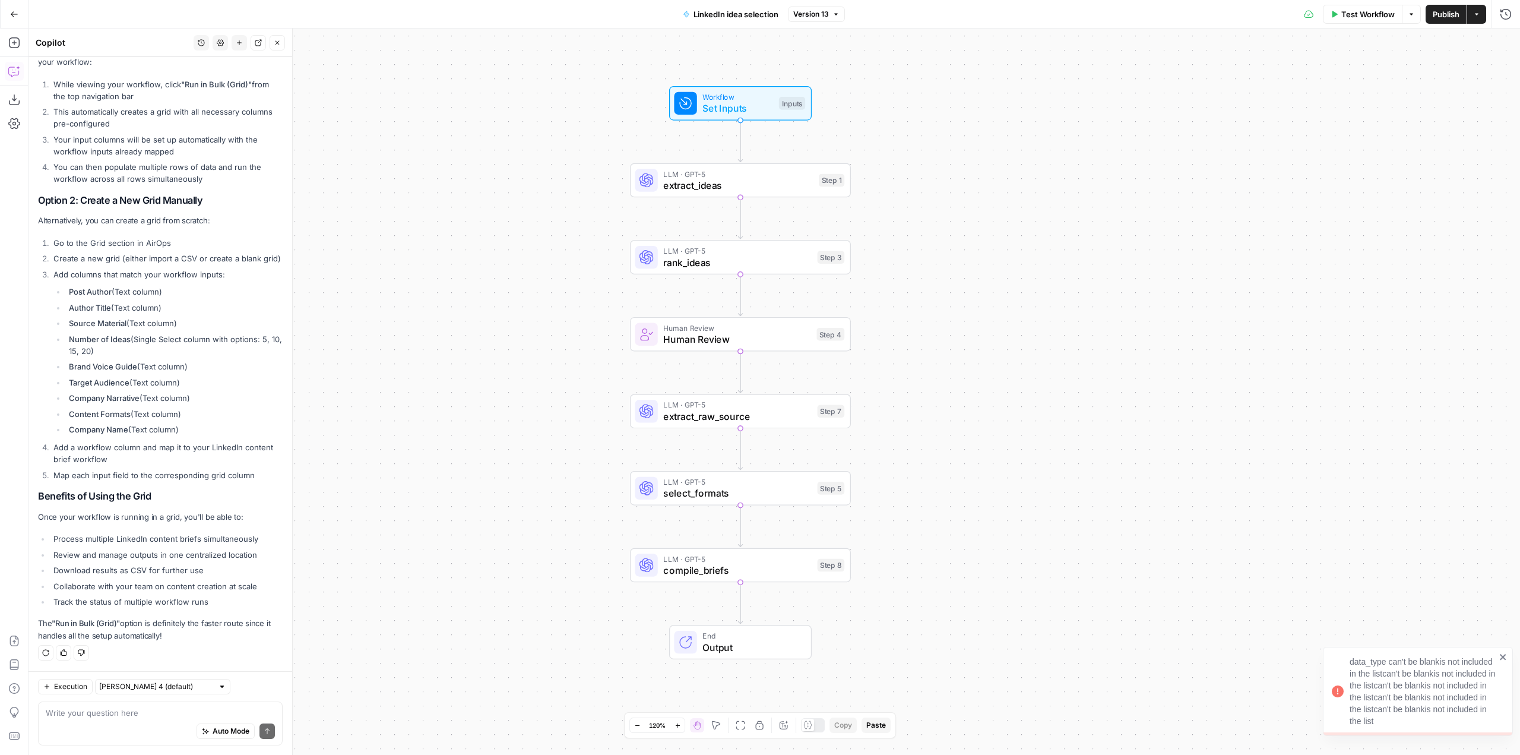
drag, startPoint x: 1385, startPoint y: 721, endPoint x: 1345, endPoint y: 663, distance: 70.8
click at [1345, 663] on div "data_type can't be blankis not included in the listcan't be blankis not include…" at bounding box center [1413, 691] width 171 height 78
copy div "data_type can't be blankis not included in the listcan't be blankis not include…"
click at [99, 718] on div "Auto Mode Send" at bounding box center [160, 731] width 229 height 26
paste textarea "data_type can't be blankis not included in the listcan't be blankis not include…"
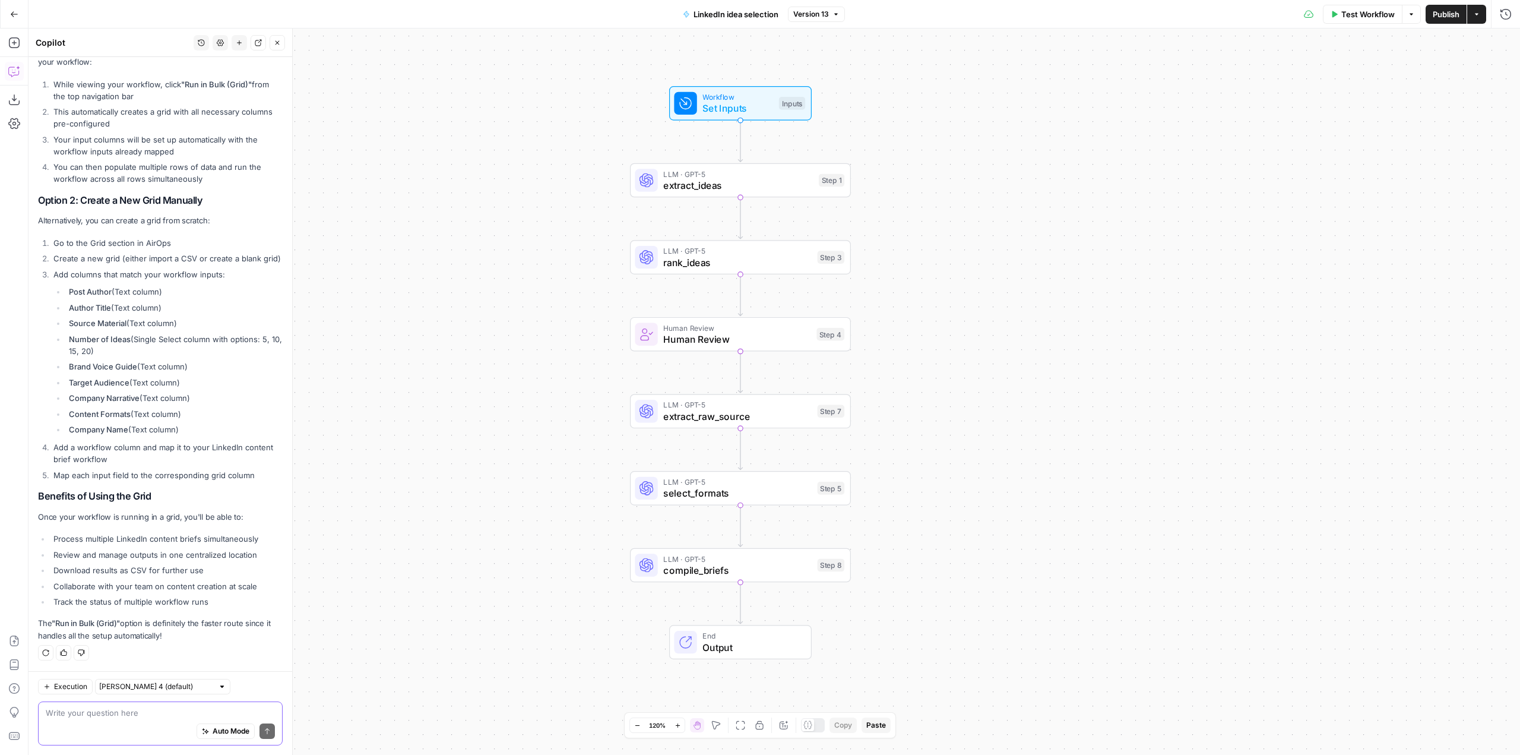
type textarea "data_type can't be blankis not included in the listcan't be blankis not include…"
click at [1480, 16] on button "Actions" at bounding box center [1476, 14] width 19 height 19
click at [147, 718] on div "Auto Mode Send" at bounding box center [160, 731] width 229 height 26
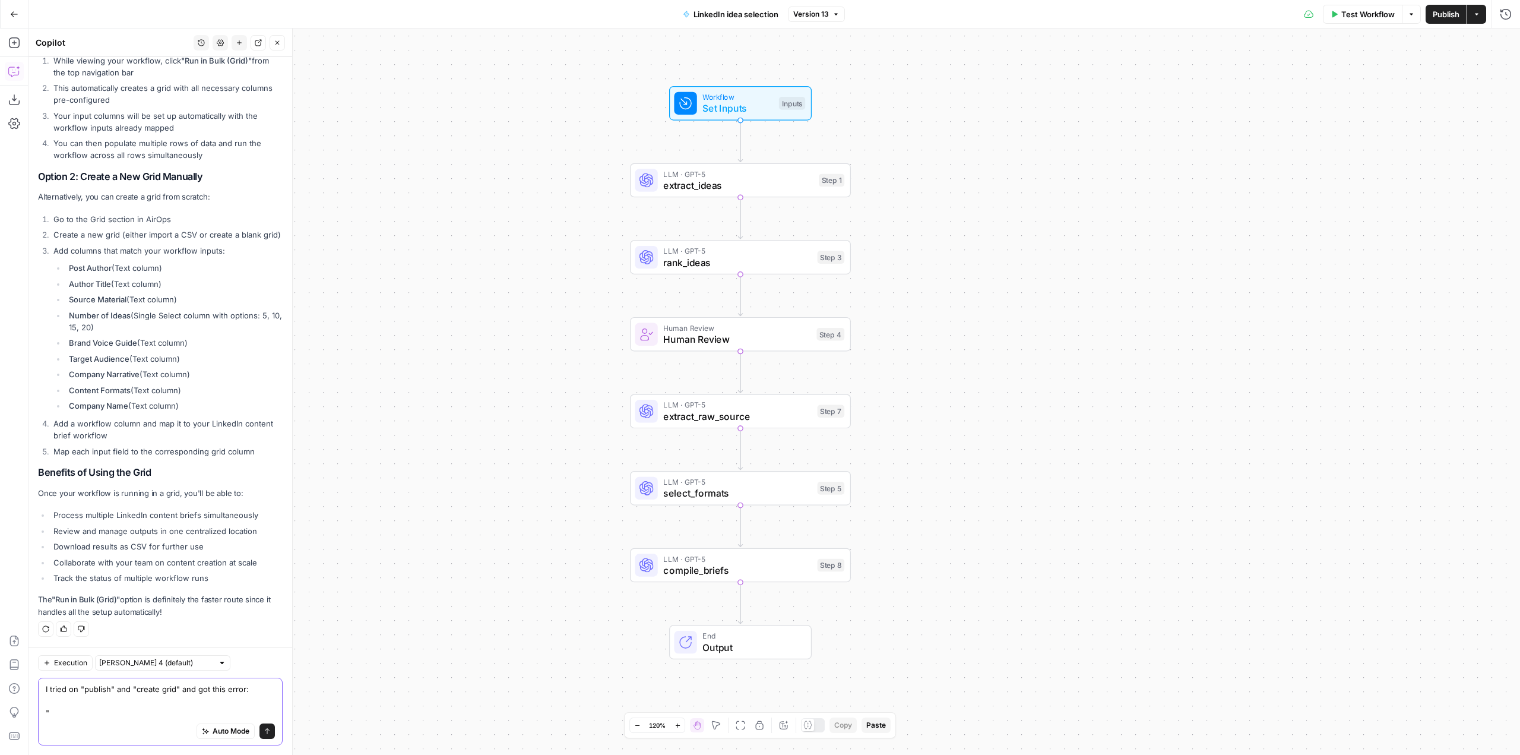
paste textarea "data_type can't be blankis not included in the listcan't be blankis not include…"
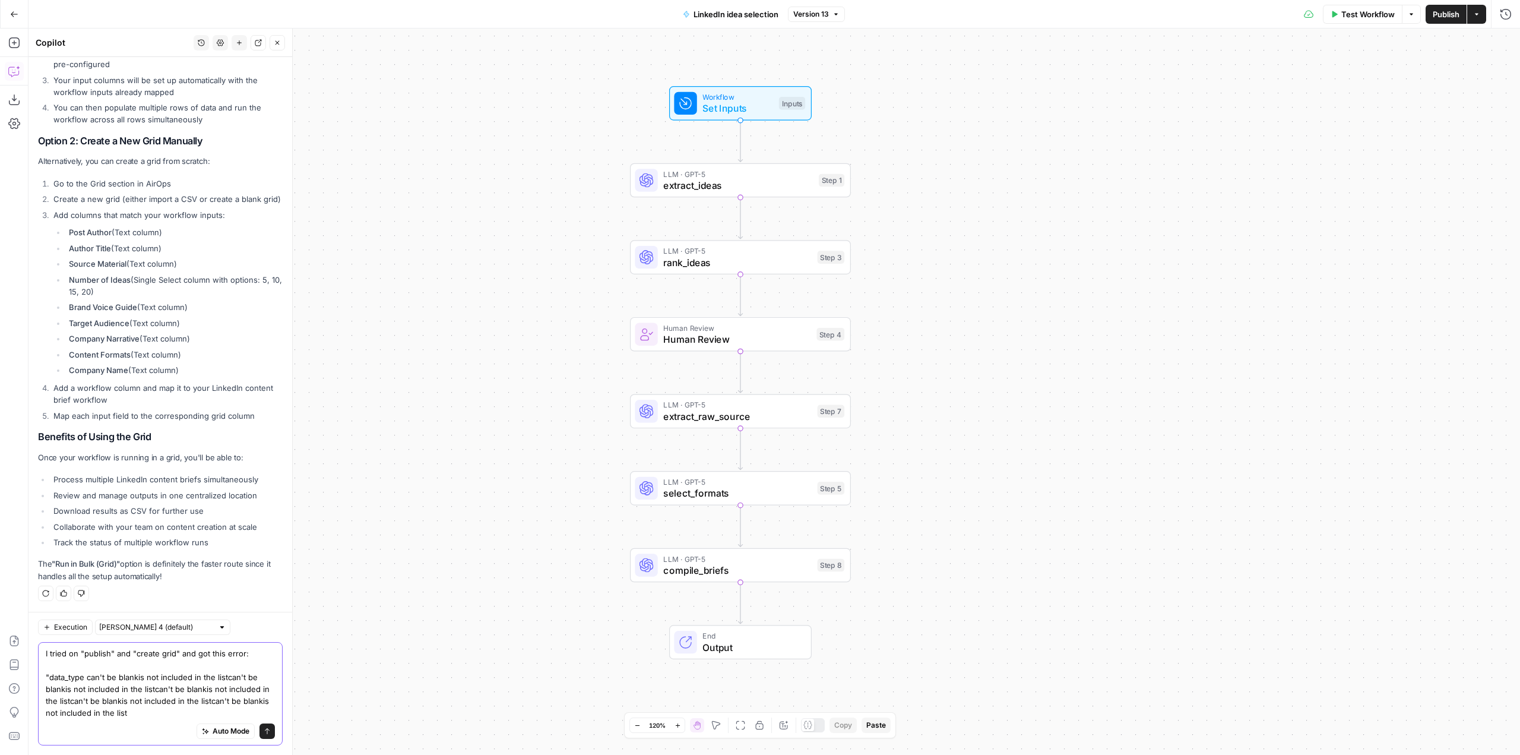
type textarea "I tried on "publish" and "create grid" and got this error: "data_type can't be …"
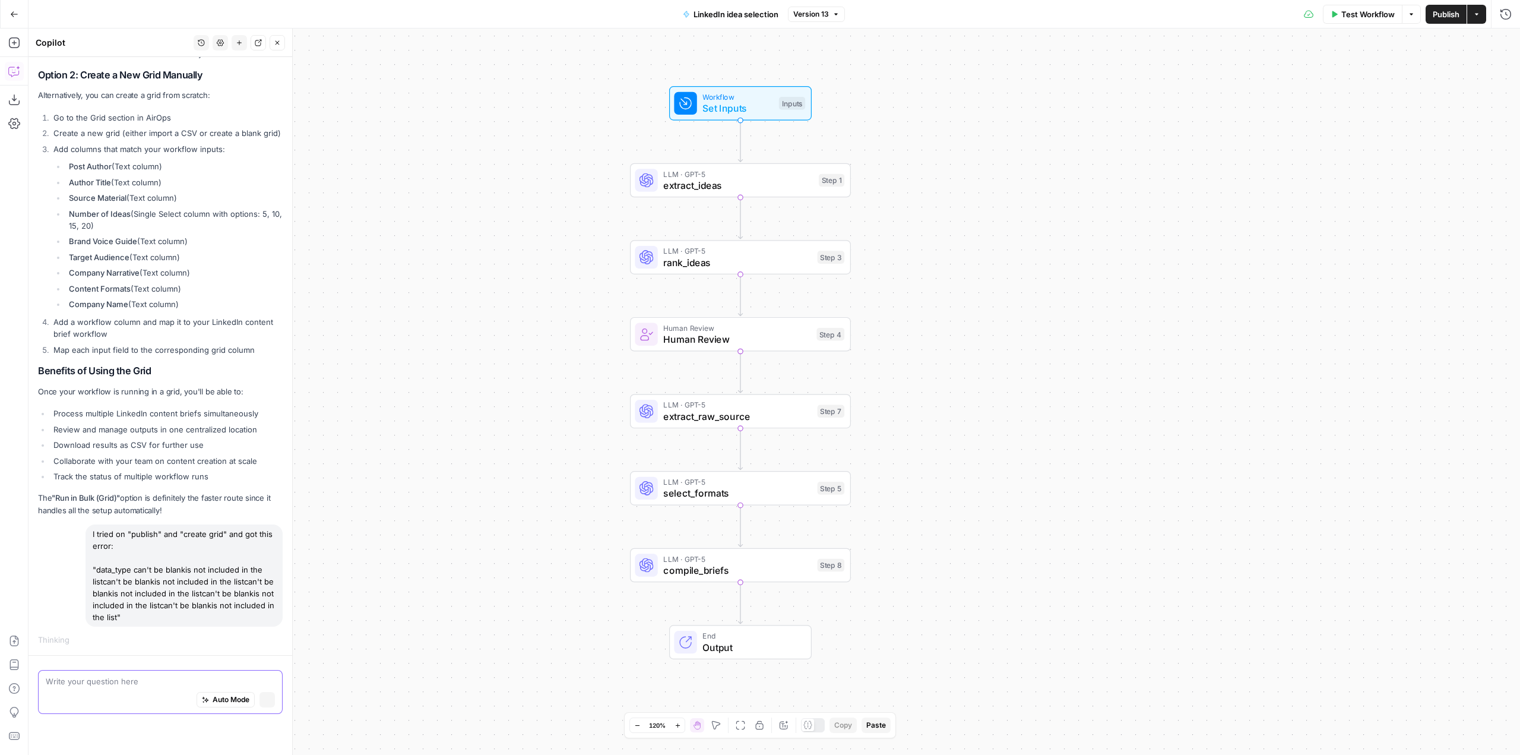
scroll to position [280, 0]
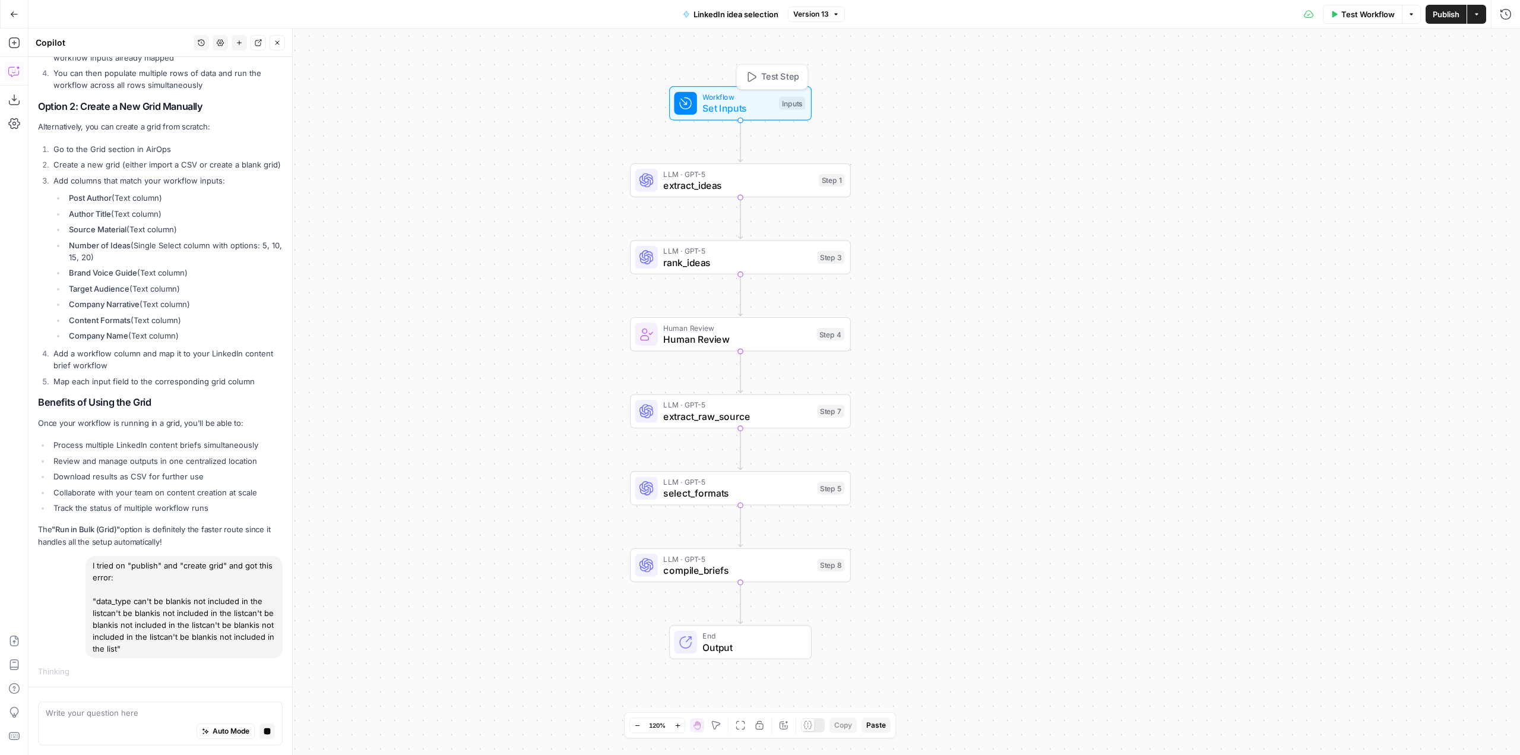
click at [751, 108] on span "Set Inputs" at bounding box center [737, 108] width 71 height 14
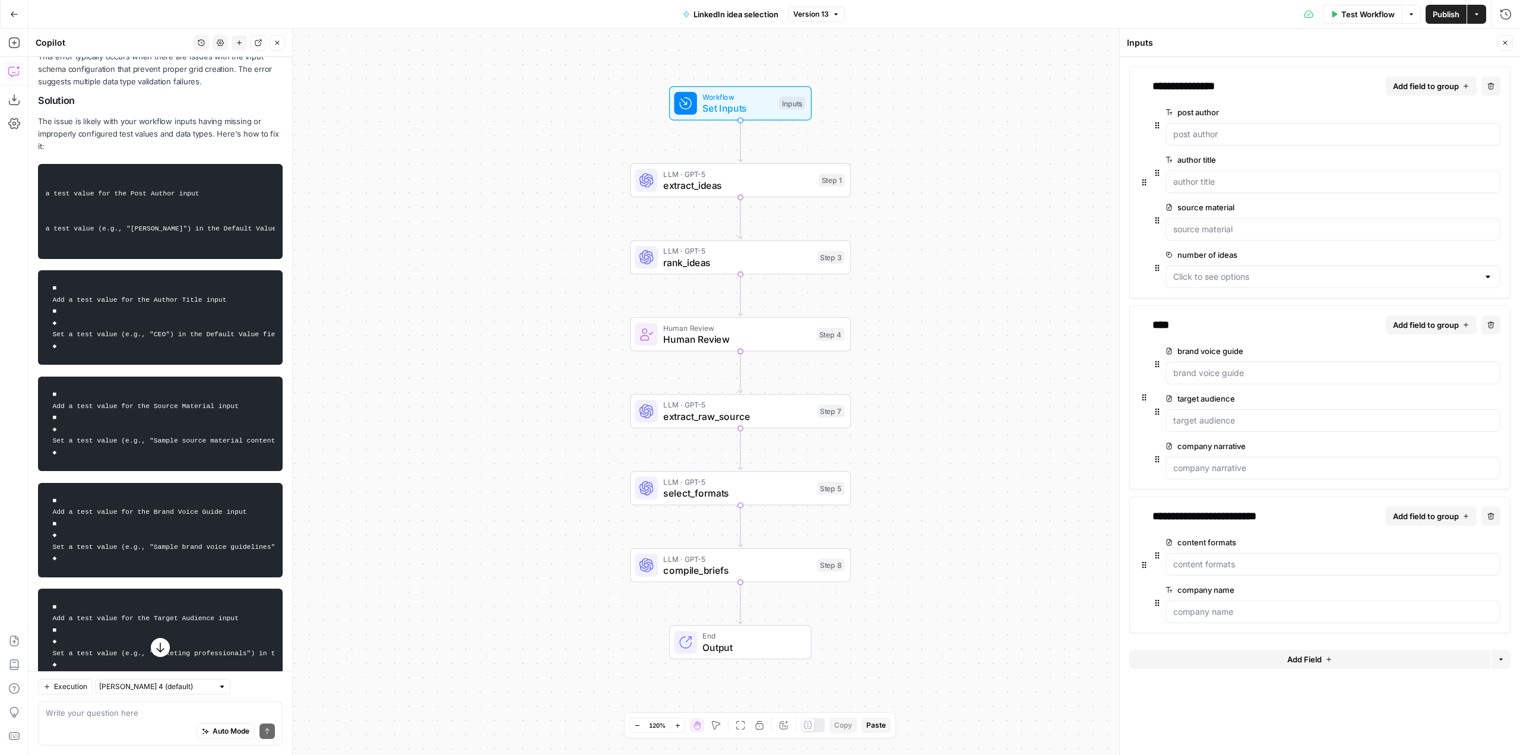
scroll to position [1091, 0]
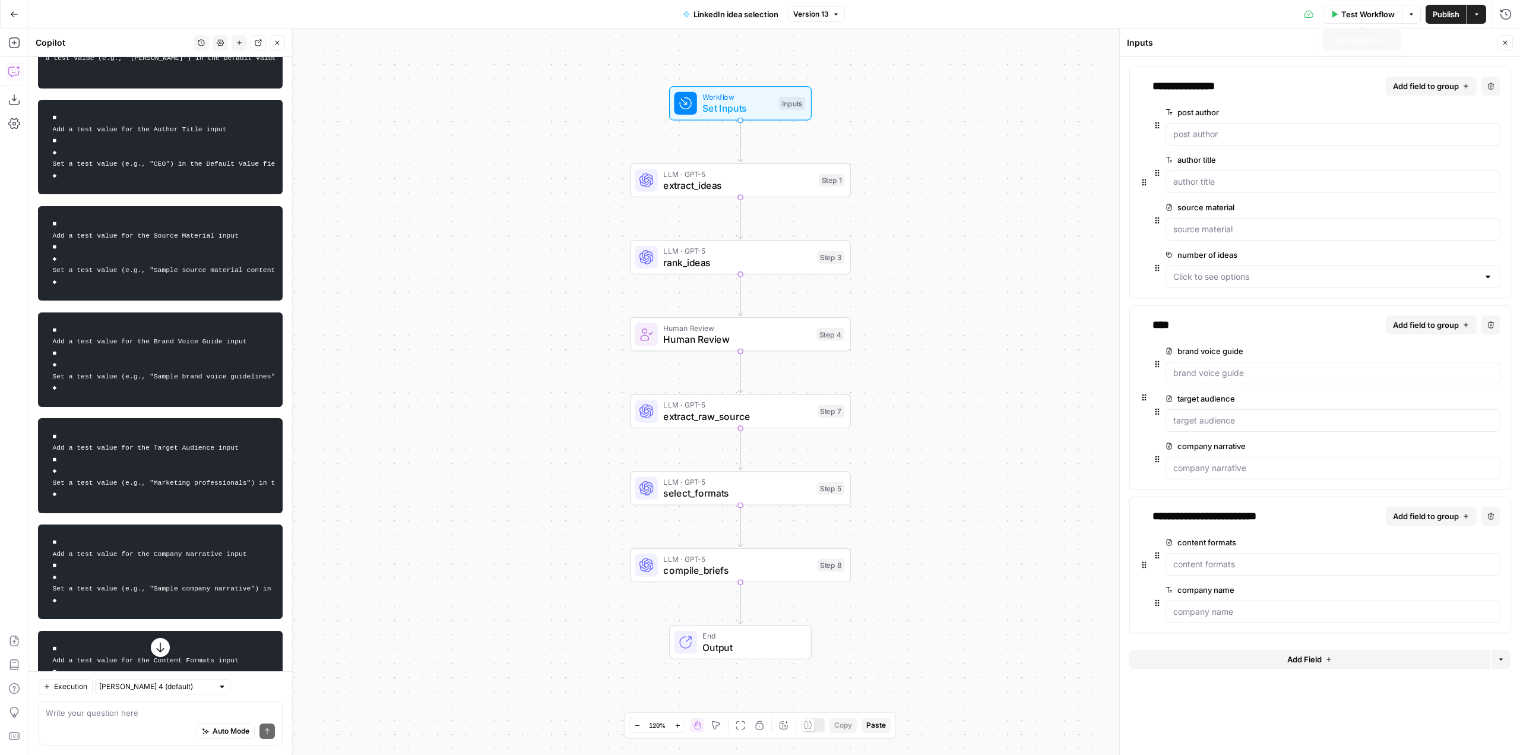
click at [1346, 13] on span "Test Workflow" at bounding box center [1367, 14] width 53 height 12
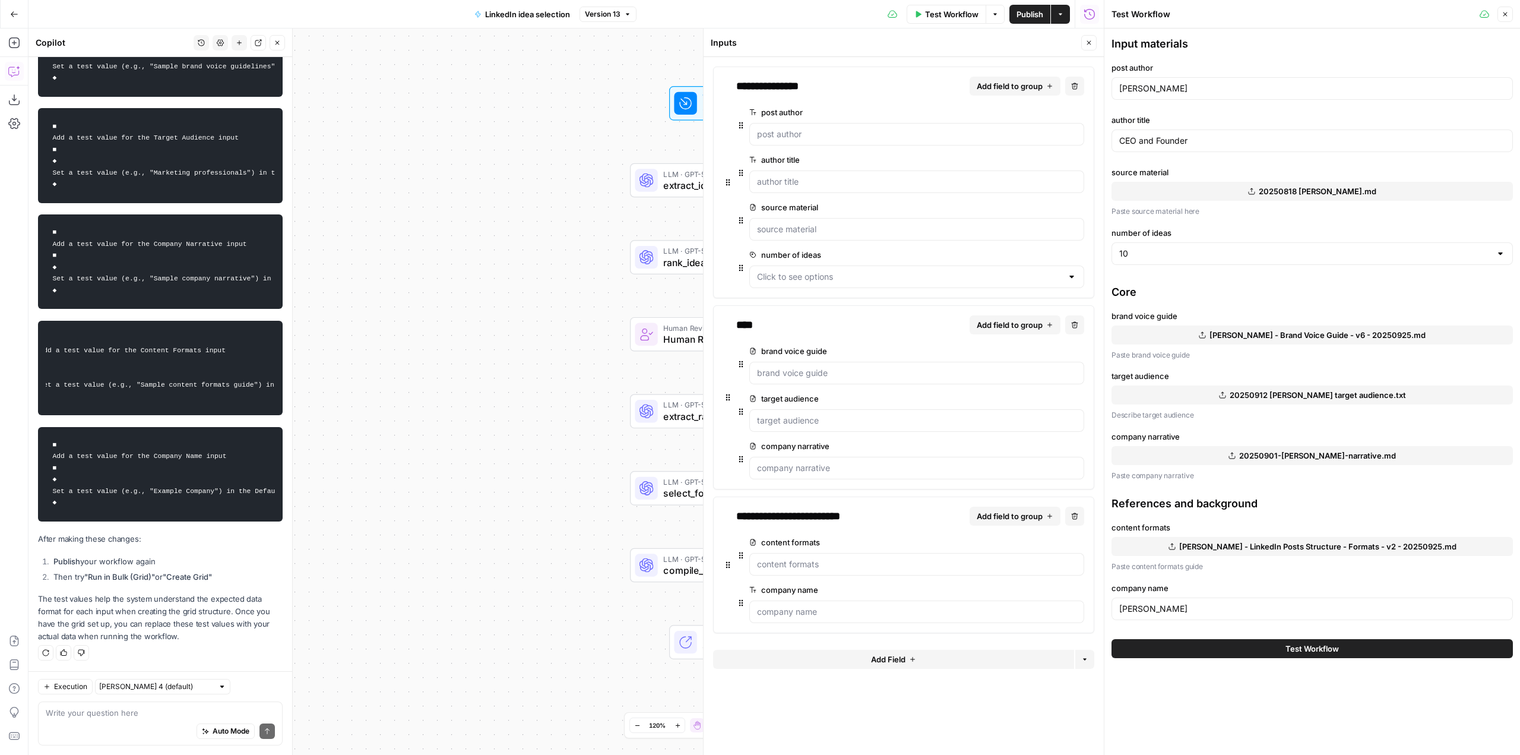
scroll to position [0, 0]
drag, startPoint x: 134, startPoint y: 718, endPoint x: 126, endPoint y: 722, distance: 9.3
click at [126, 722] on div "Write your question here Auto Mode Send" at bounding box center [160, 723] width 245 height 44
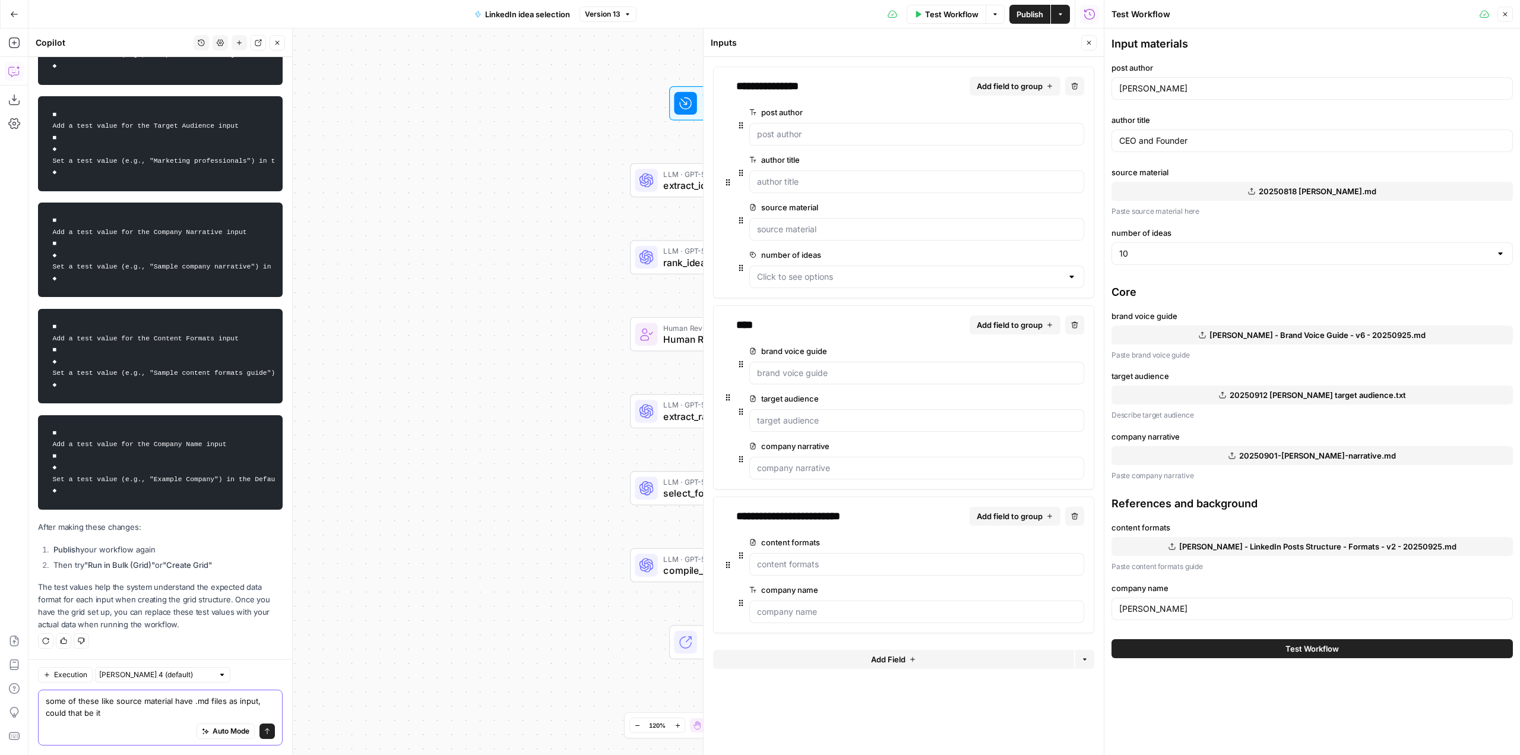
type textarea "some of these like source material have .md files as input, could that be it?"
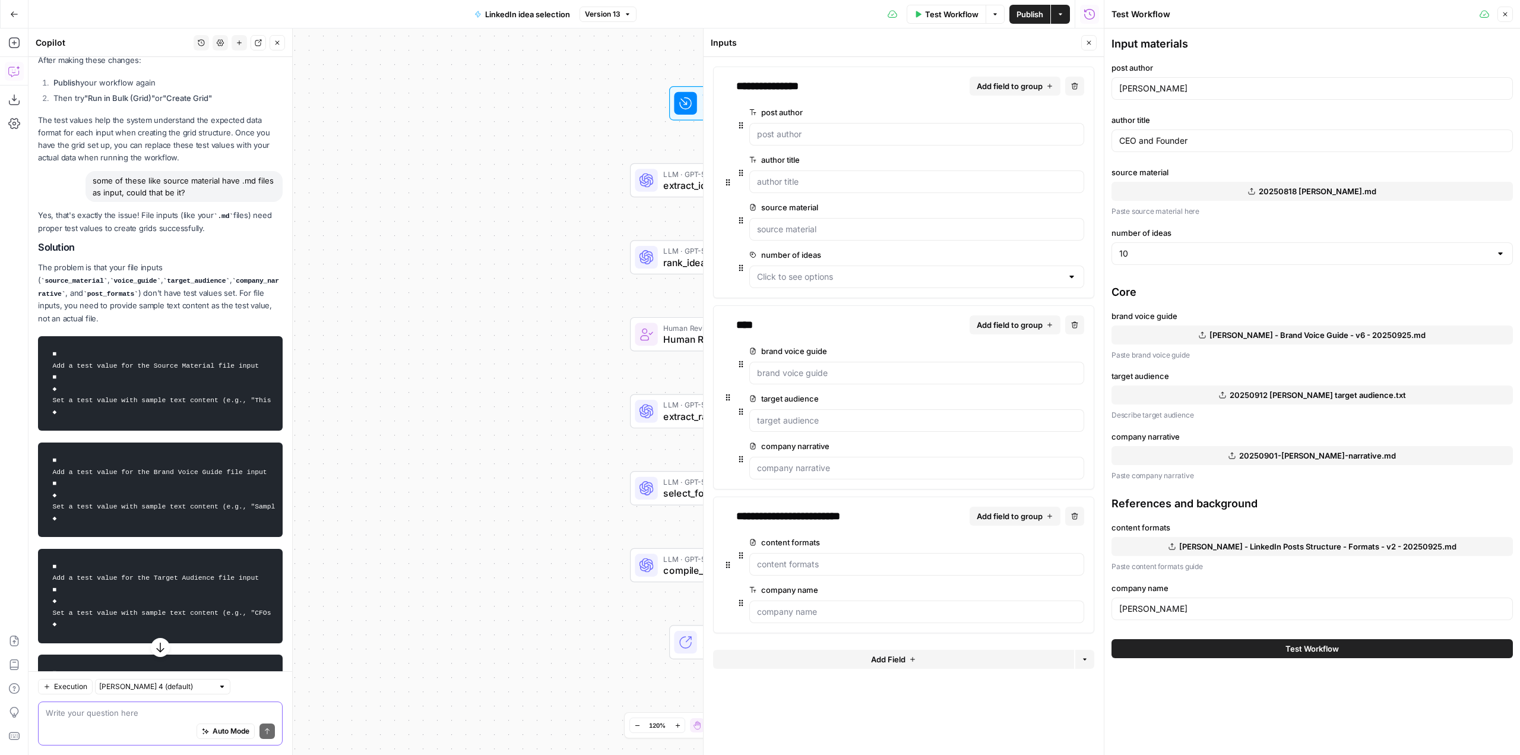
scroll to position [1880, 0]
click at [954, 16] on span "Test Workflow" at bounding box center [951, 14] width 53 height 12
click at [1482, 189] on button "20250818 eaton.md" at bounding box center [1311, 191] width 401 height 19
click at [810, 229] on material "source material" at bounding box center [916, 229] width 319 height 12
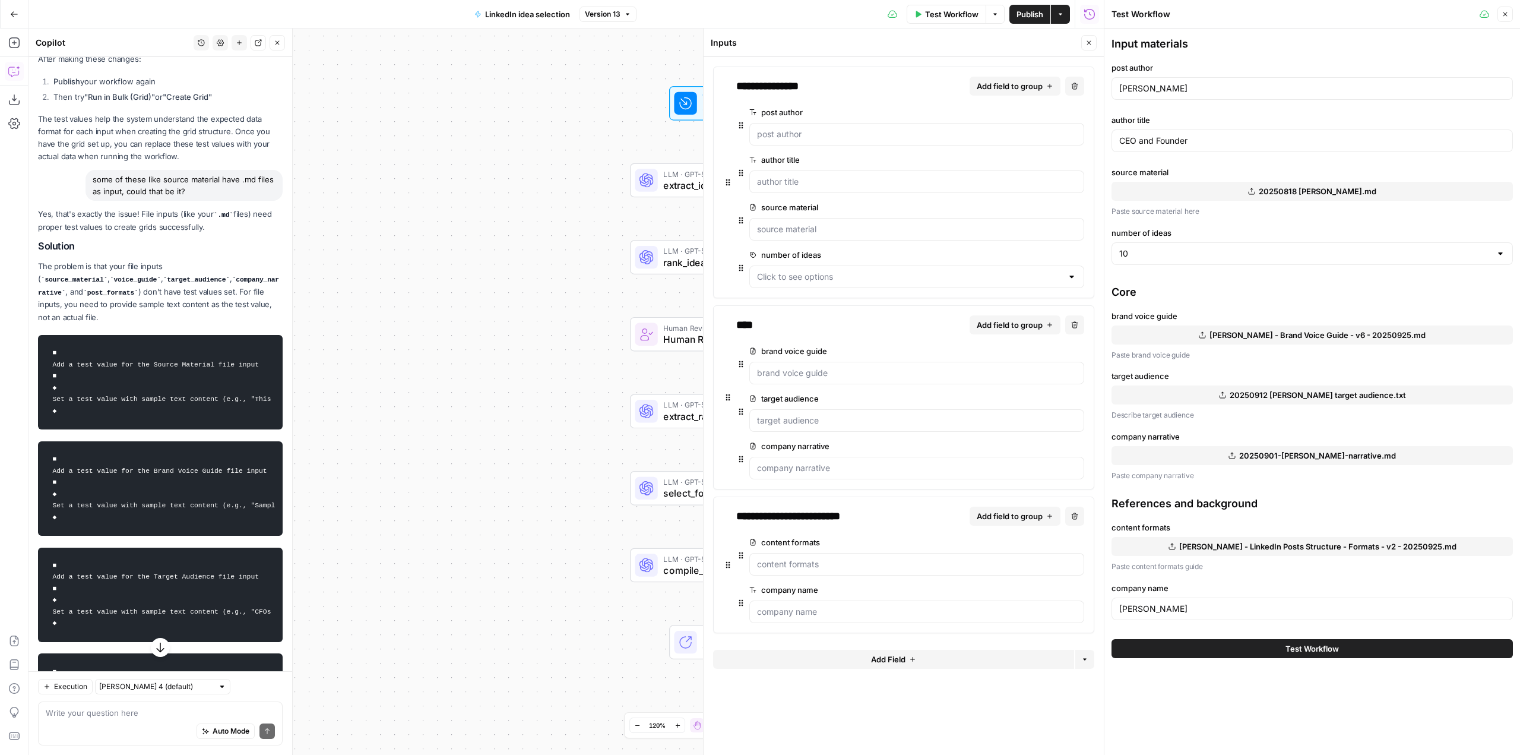
click at [1037, 207] on span "edit field" at bounding box center [1039, 206] width 26 height 9
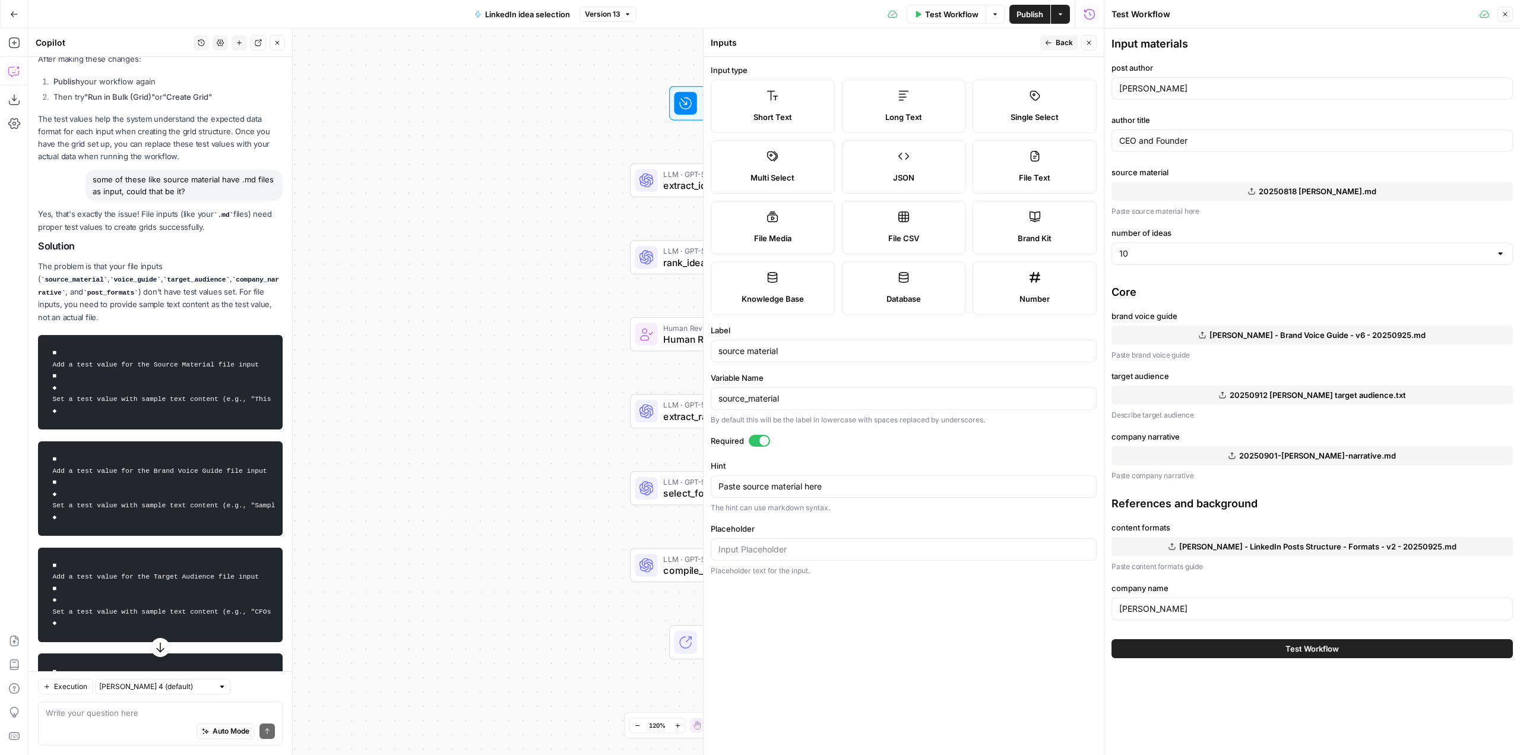
click at [1060, 39] on span "Back" at bounding box center [1064, 42] width 17 height 11
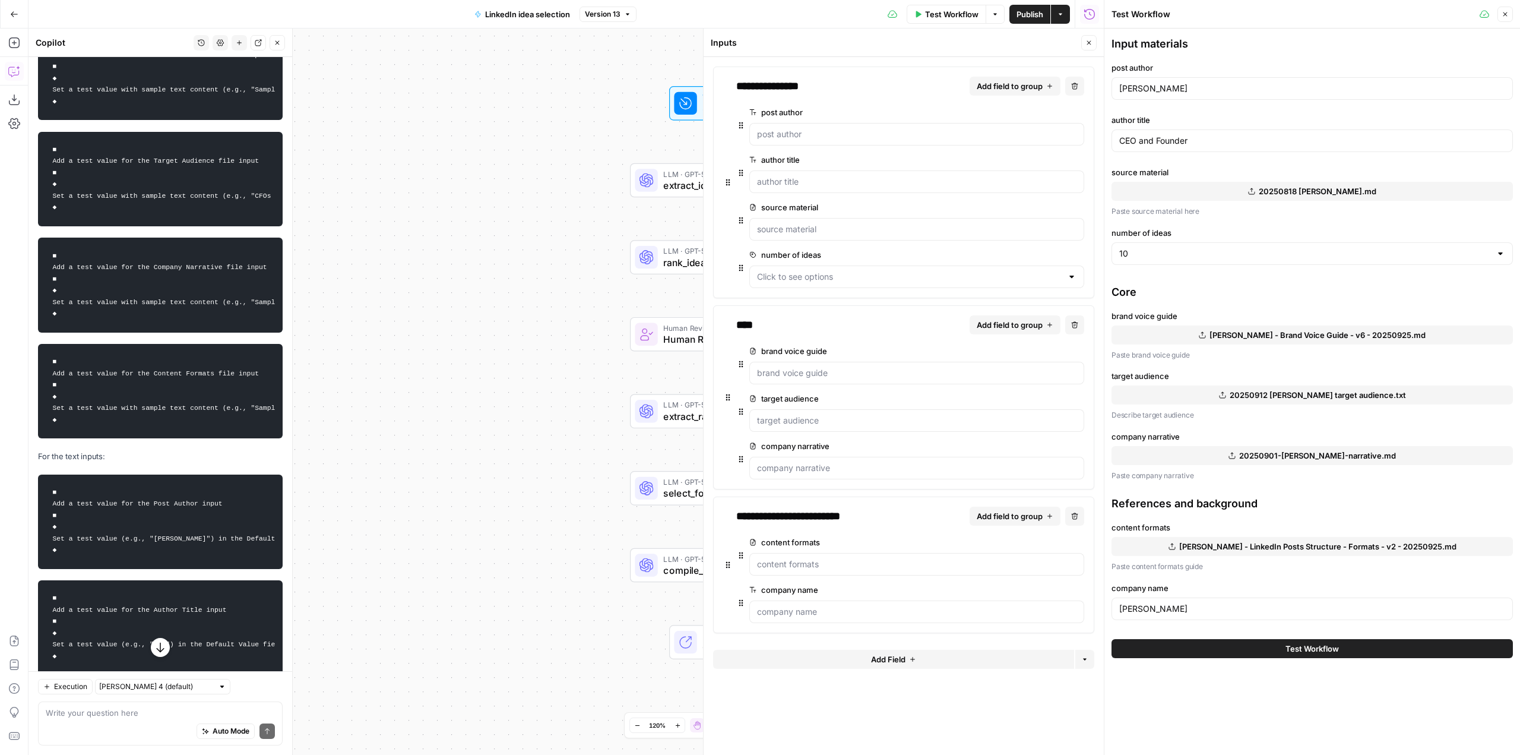
scroll to position [2625, 0]
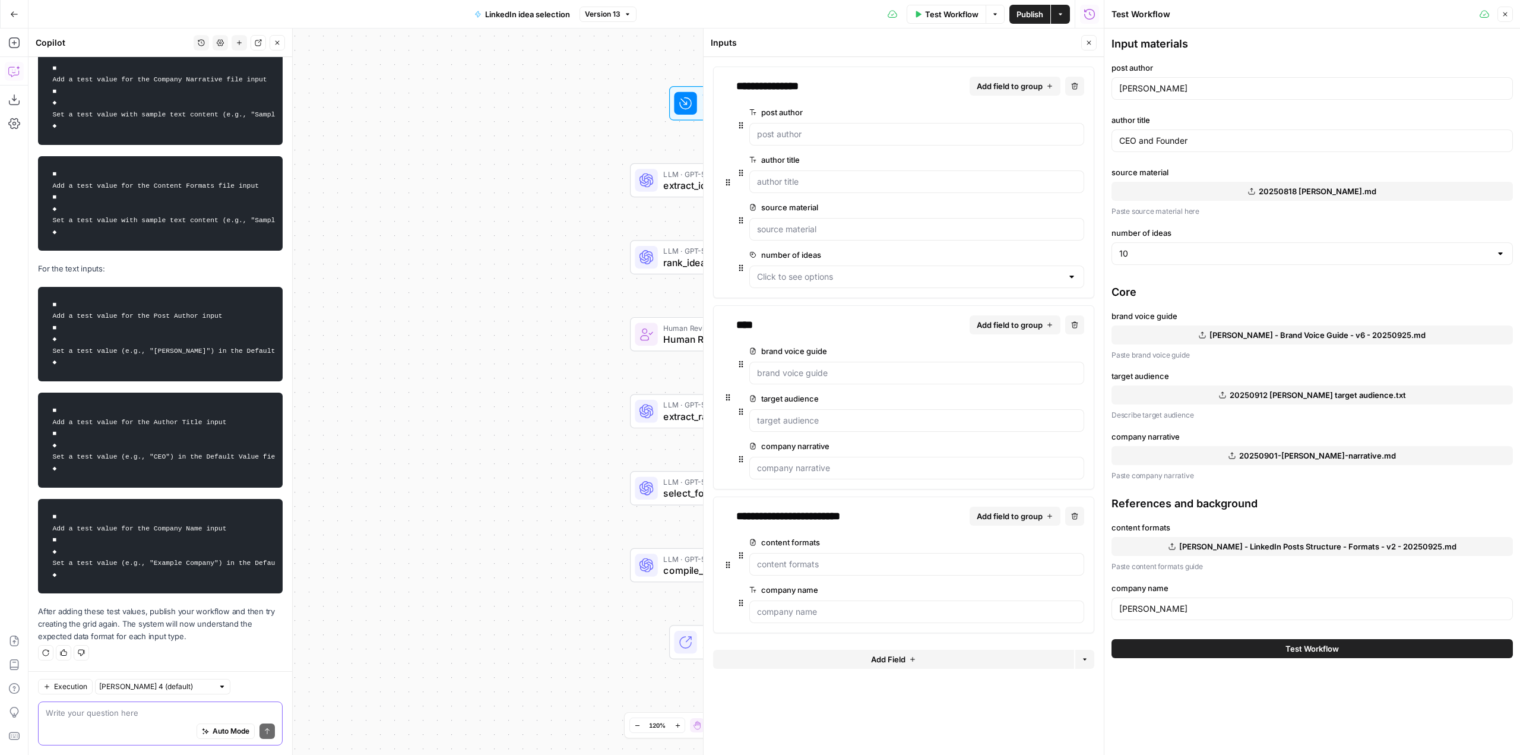
click at [156, 709] on textarea at bounding box center [160, 712] width 229 height 12
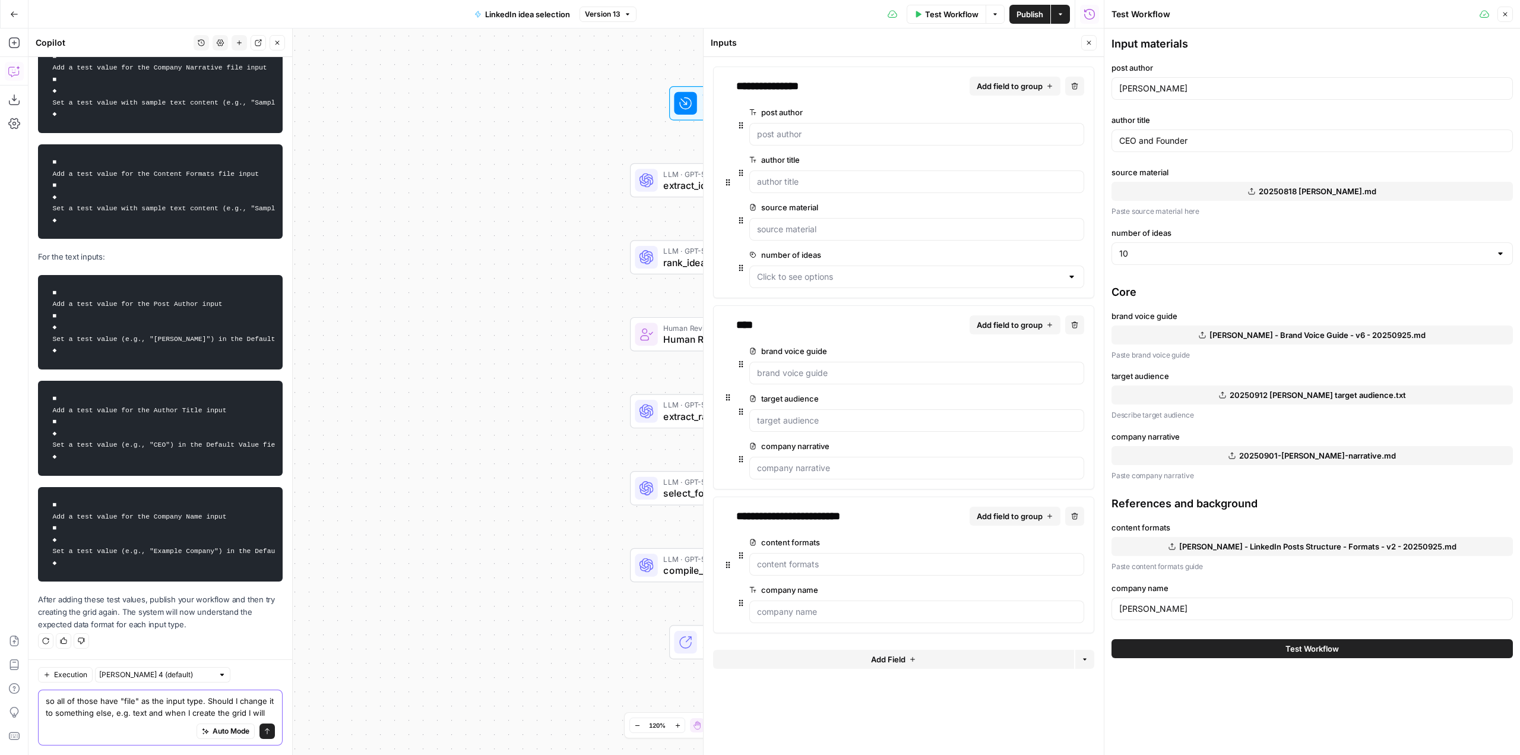
scroll to position [2649, 0]
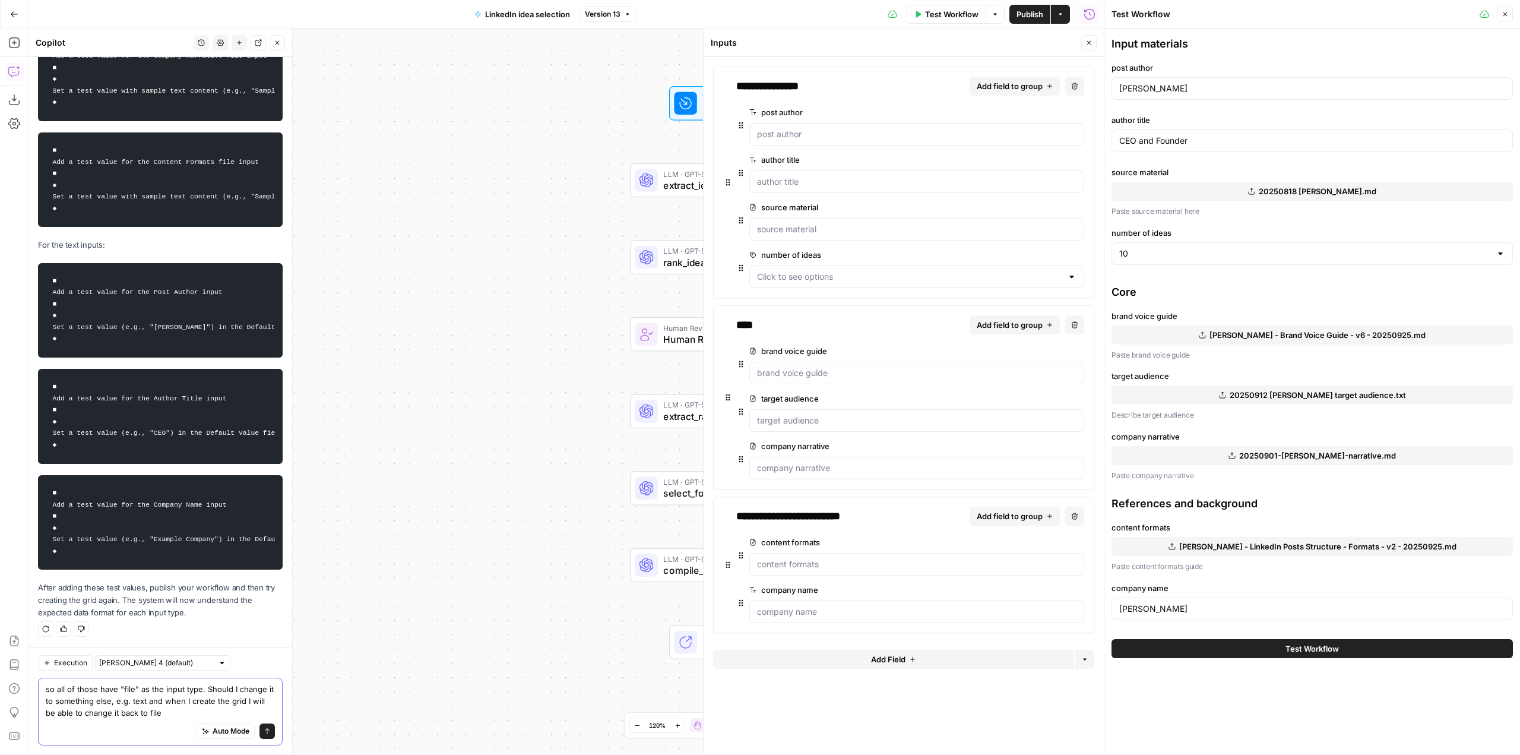
type textarea "so all of those have "file" as the input type. Should I change it to something …"
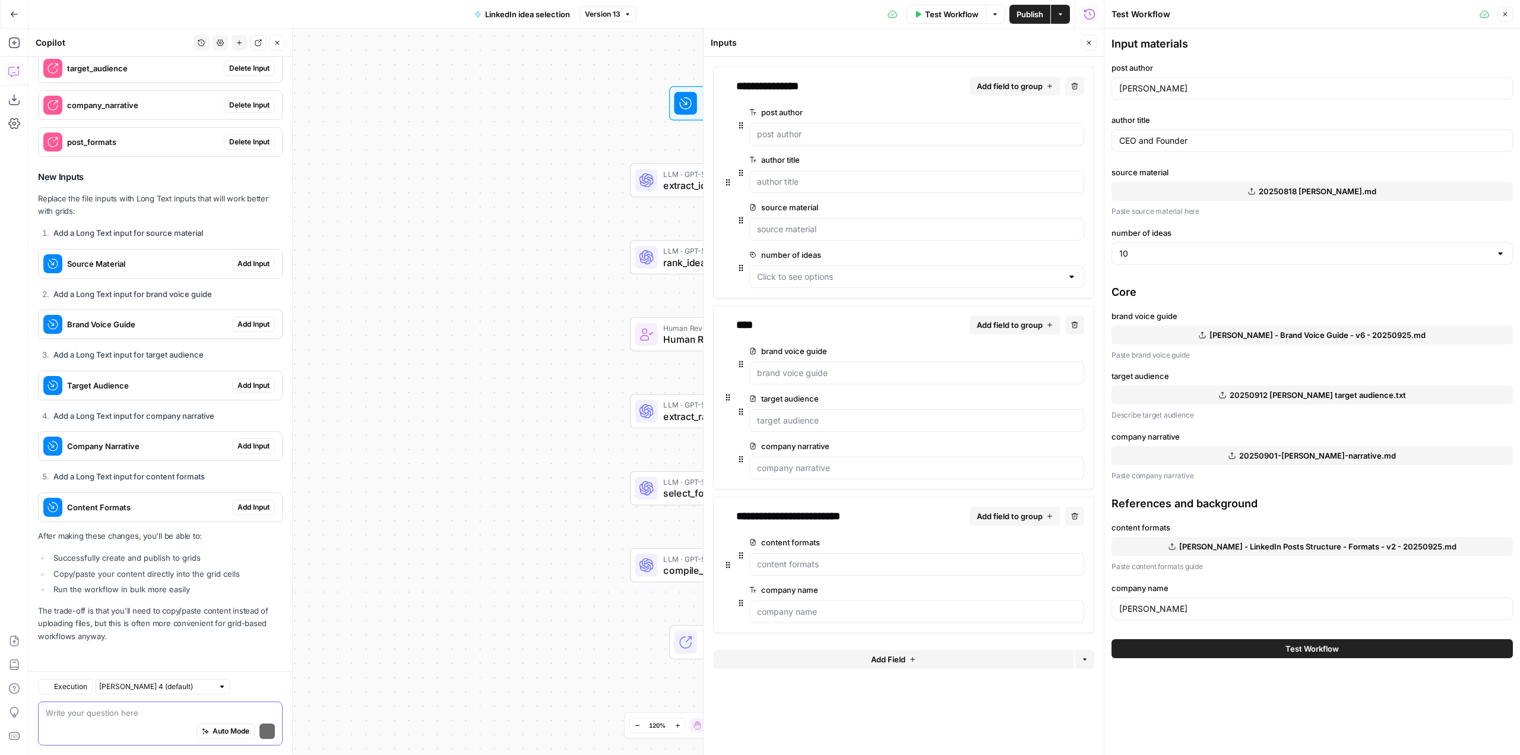
scroll to position [3491, 0]
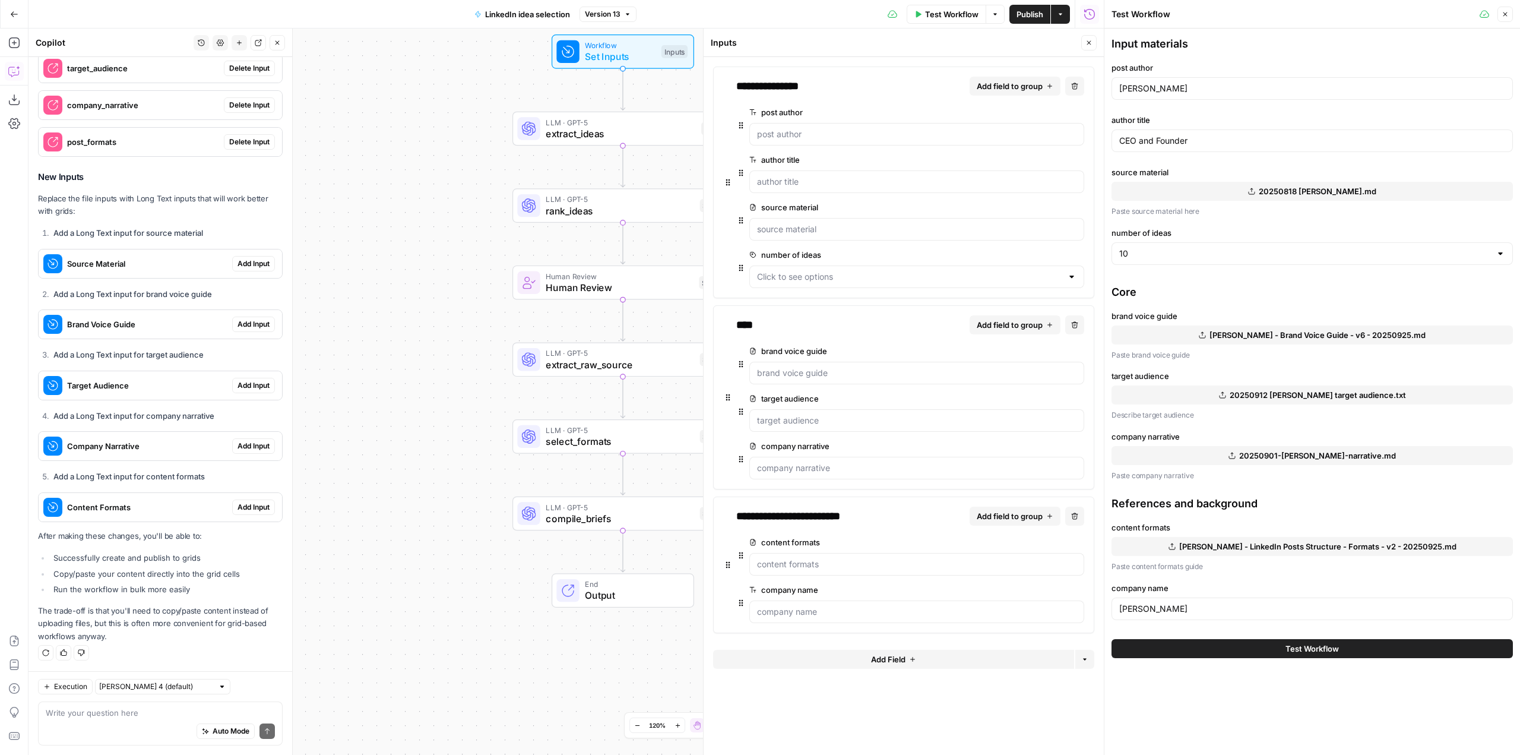
drag, startPoint x: 586, startPoint y: 403, endPoint x: 475, endPoint y: 355, distance: 121.0
click at [475, 355] on div "Workflow Set Inputs Inputs LLM · GPT-5 extract_ideas Step 1 LLM · GPT-5 rank_id…" at bounding box center [565, 391] width 1075 height 726
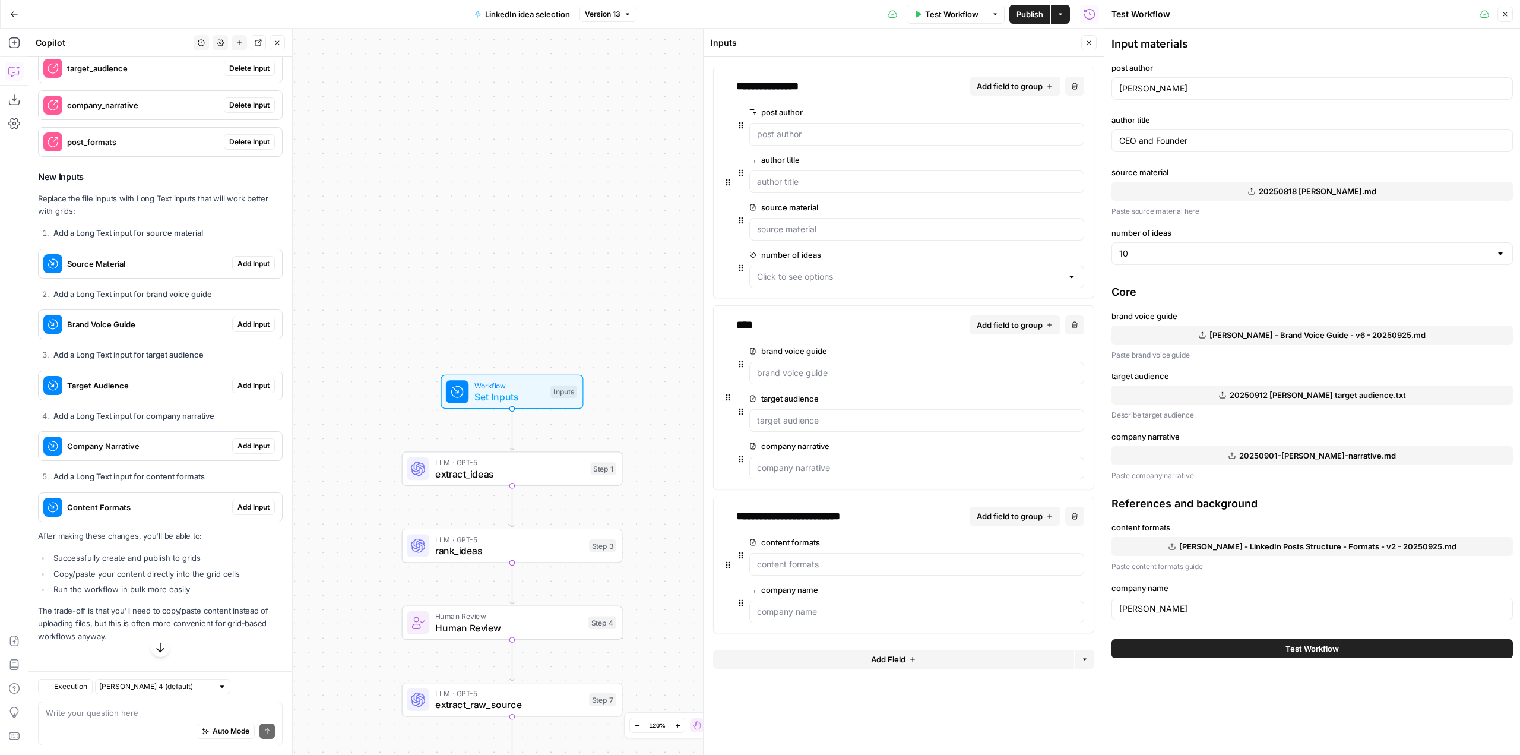
scroll to position [3432, 0]
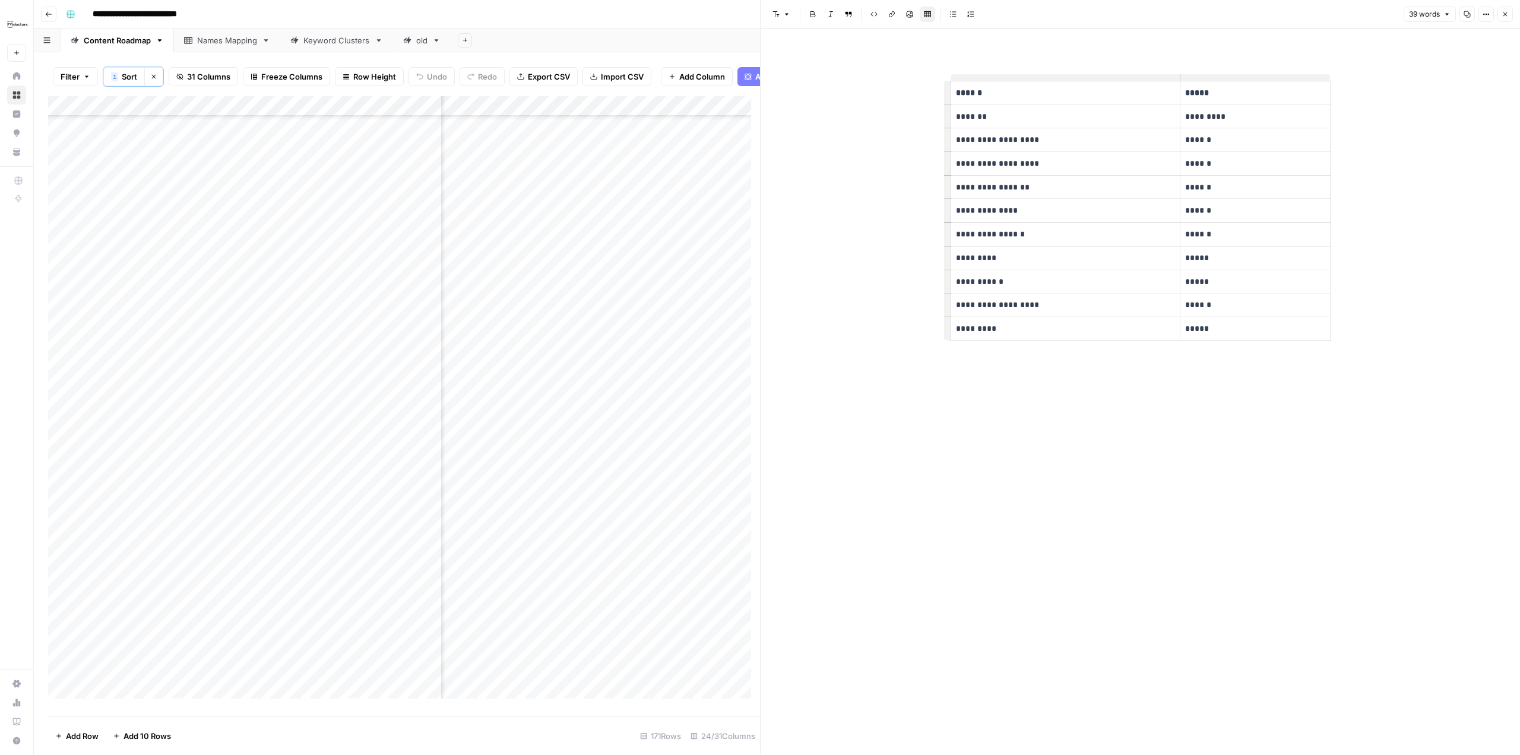
scroll to position [2880, 2314]
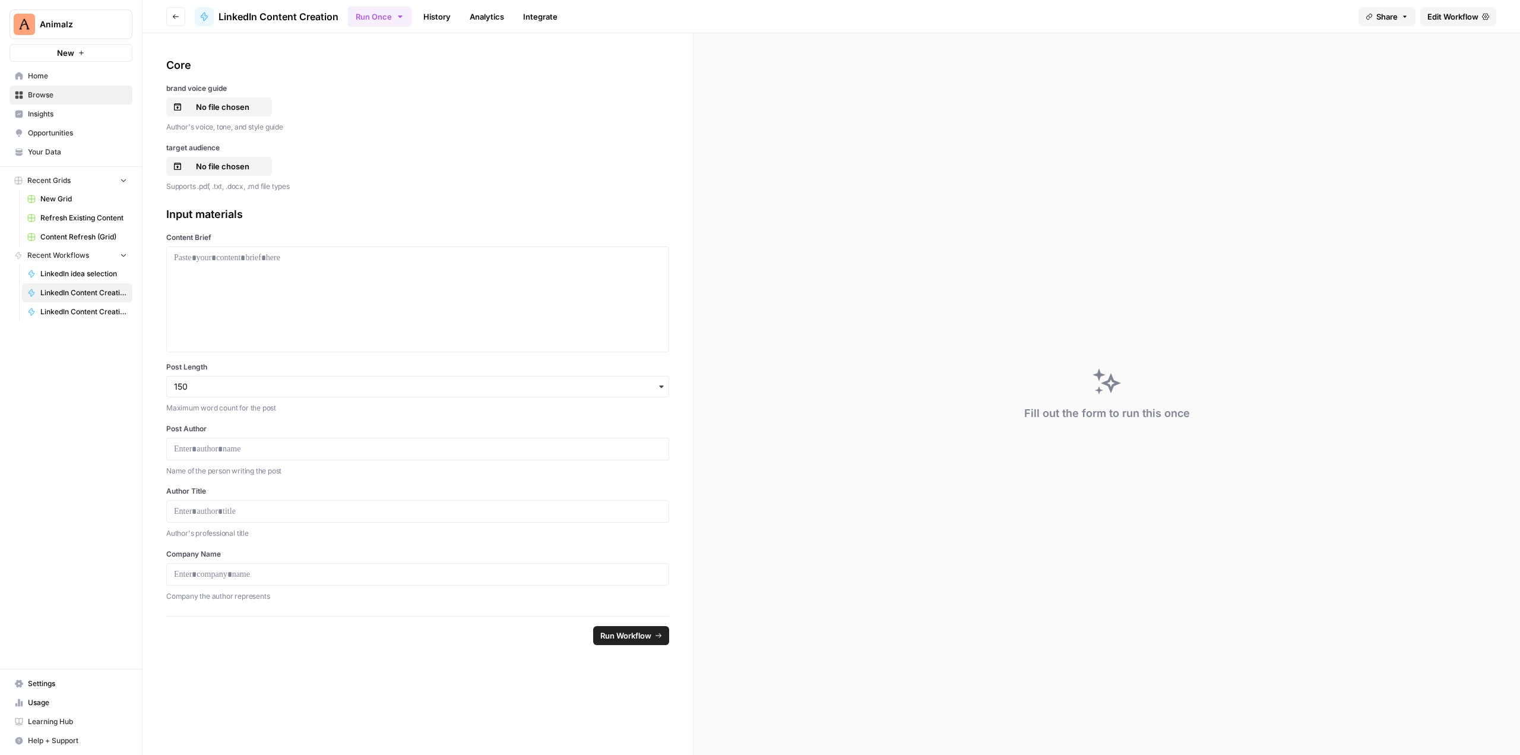
click at [1473, 15] on span "Edit Workflow" at bounding box center [1452, 17] width 51 height 12
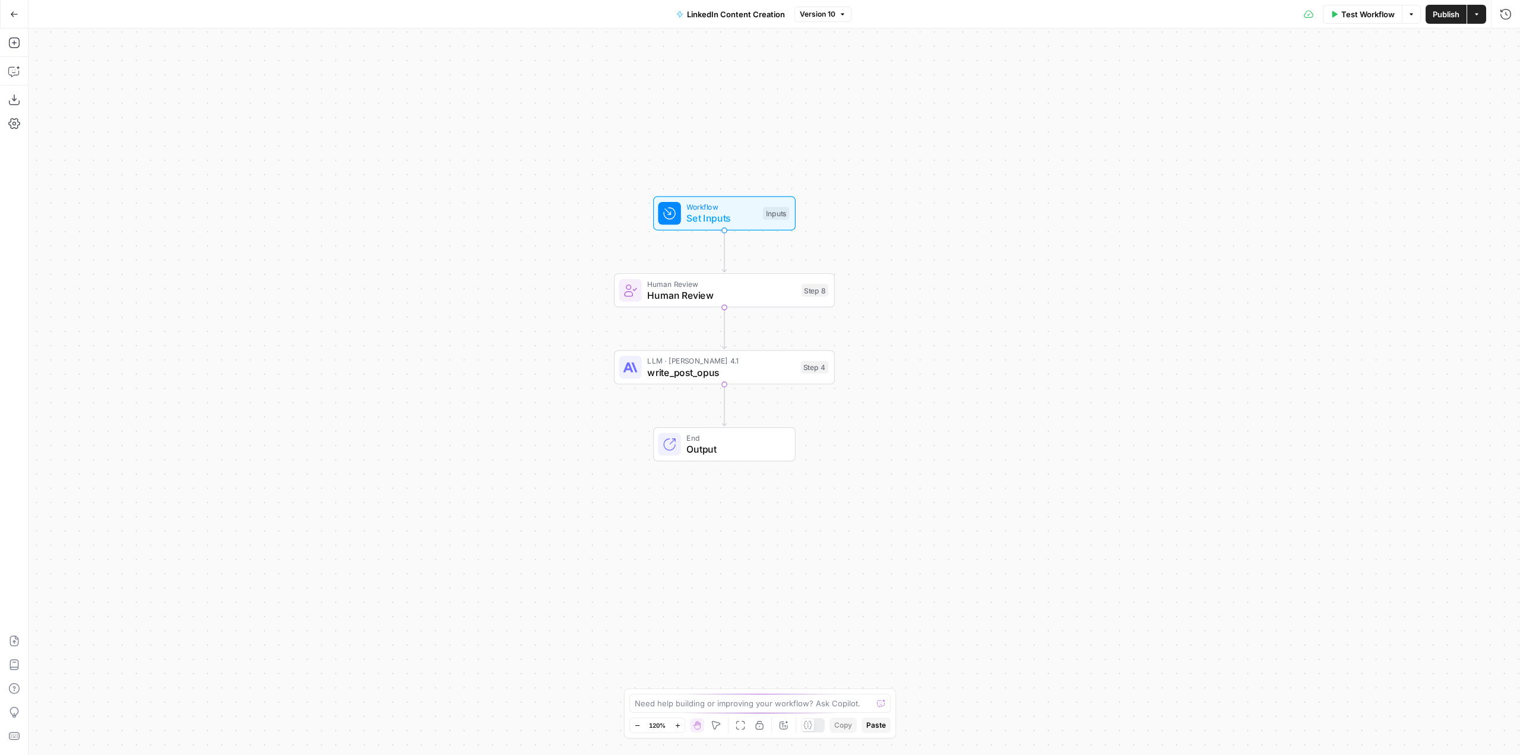
drag, startPoint x: 962, startPoint y: 307, endPoint x: 912, endPoint y: 244, distance: 80.3
click at [912, 244] on div "Workflow Set Inputs Inputs Human Review Human Review Step 8 LLM · [PERSON_NAME]…" at bounding box center [773, 391] width 1491 height 726
click at [1355, 10] on span "Test Workflow" at bounding box center [1367, 14] width 53 height 12
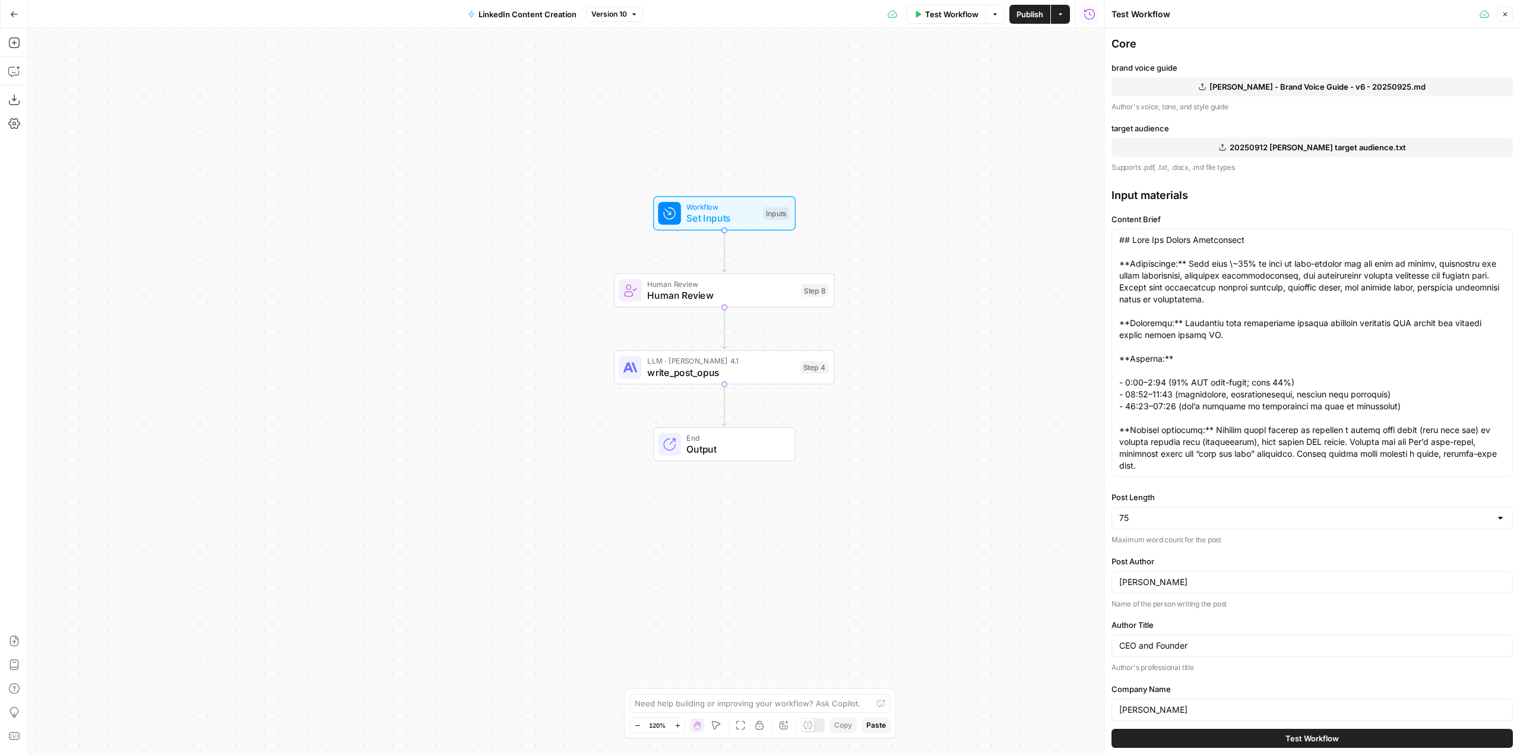
click at [1335, 740] on button "Test Workflow" at bounding box center [1311, 737] width 401 height 19
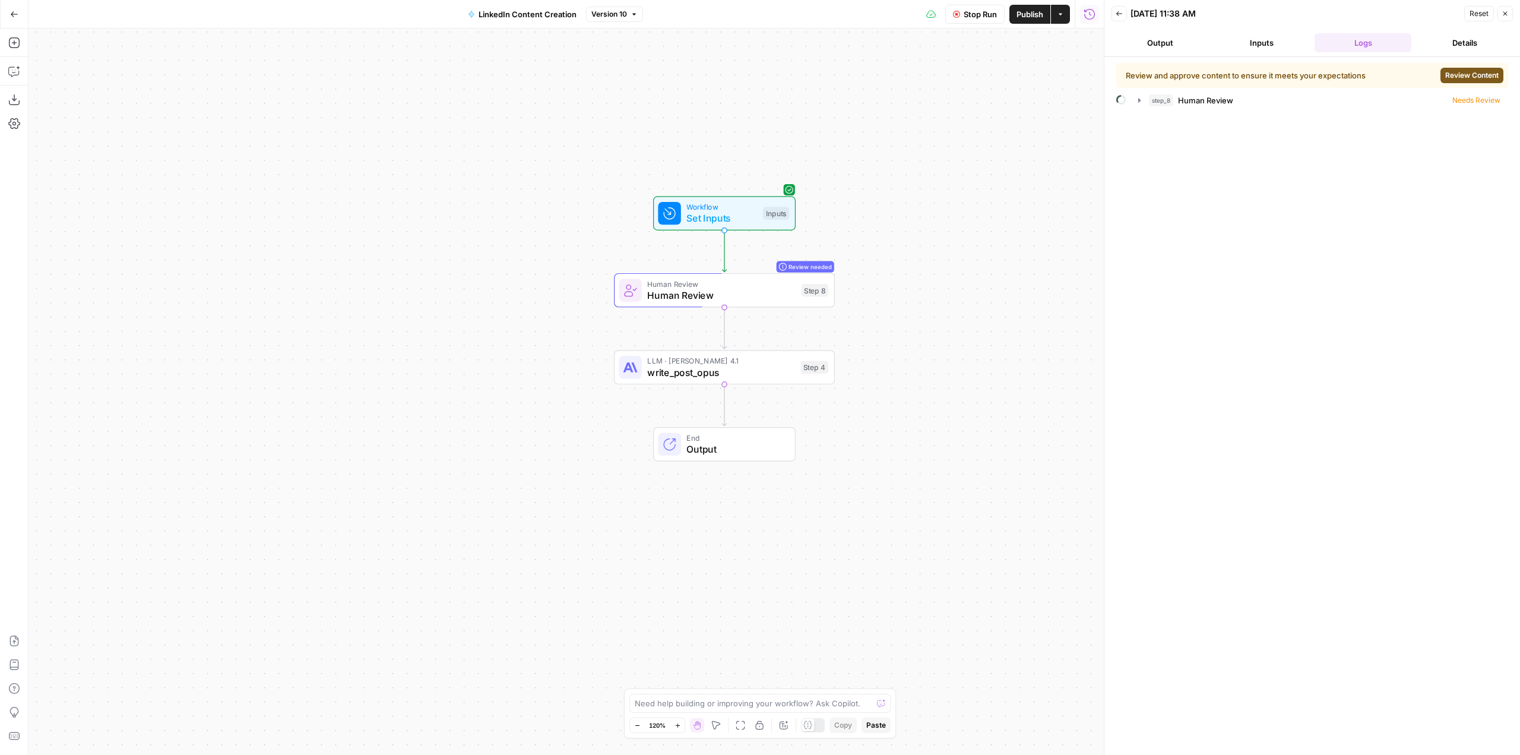
click at [1477, 74] on span "Review Content" at bounding box center [1471, 75] width 53 height 11
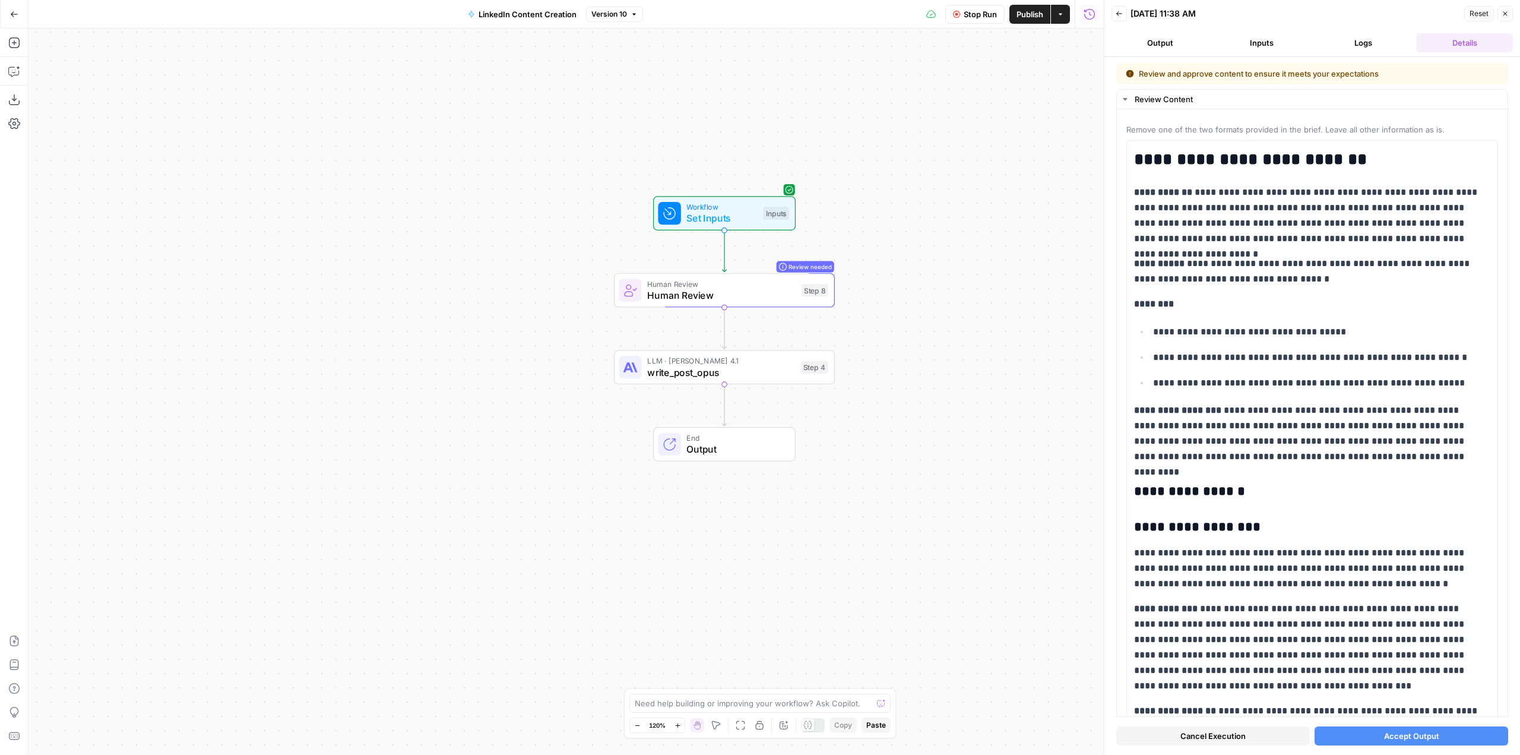
click at [1411, 732] on span "Accept Output" at bounding box center [1411, 736] width 55 height 12
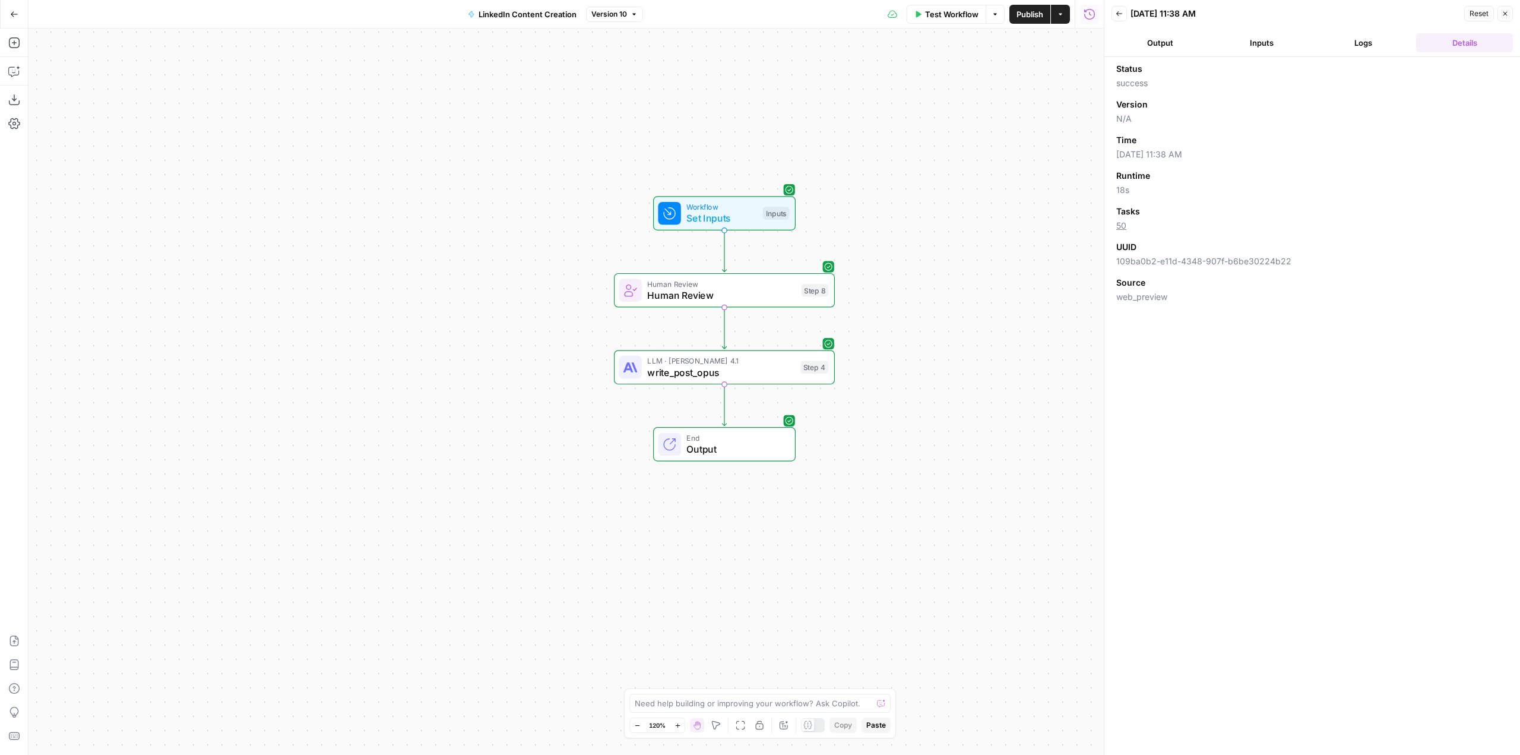
click at [1177, 38] on button "Output" at bounding box center [1159, 42] width 97 height 19
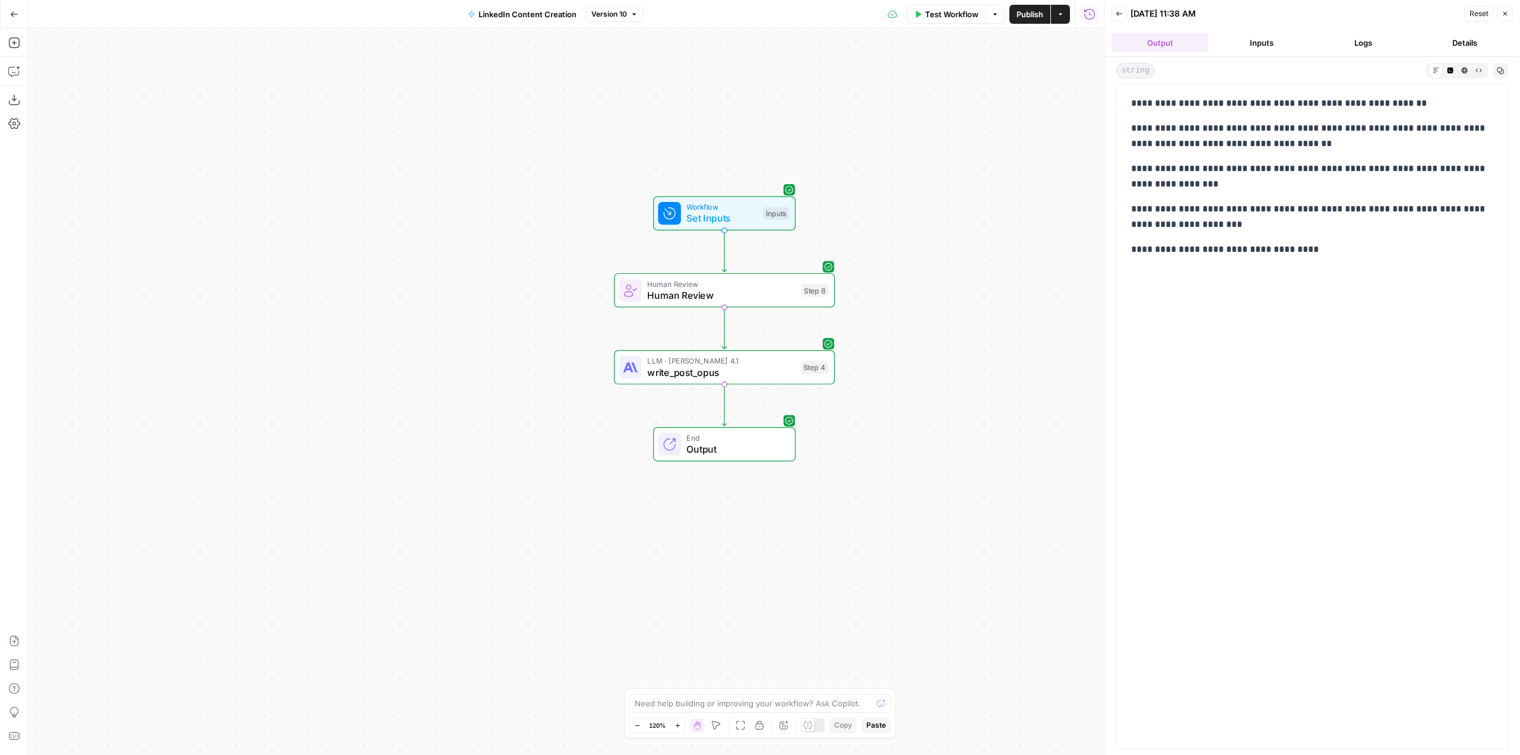
click at [1277, 46] on button "Inputs" at bounding box center [1261, 42] width 97 height 19
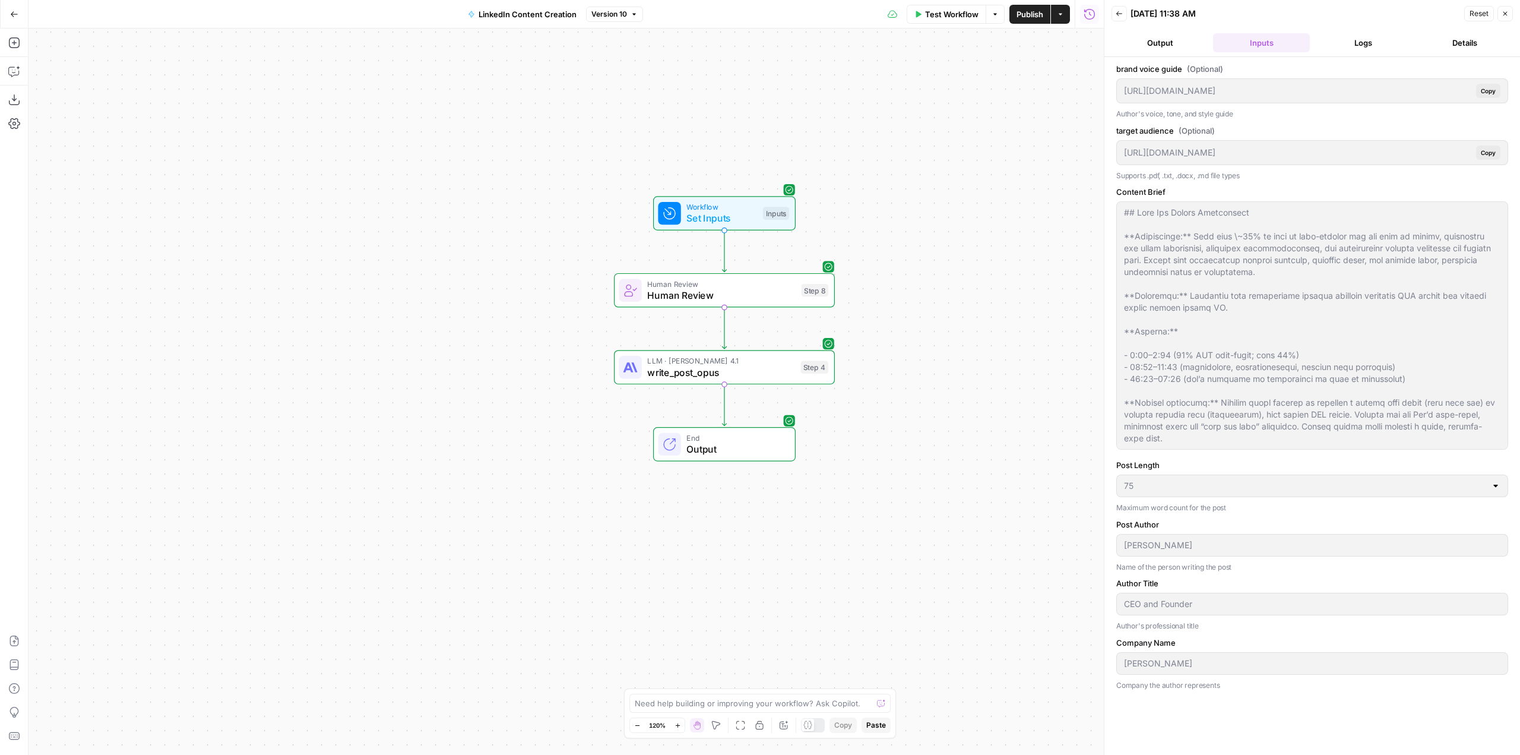
click at [744, 211] on span "Set Inputs" at bounding box center [721, 218] width 71 height 14
